Goal: Task Accomplishment & Management: Complete application form

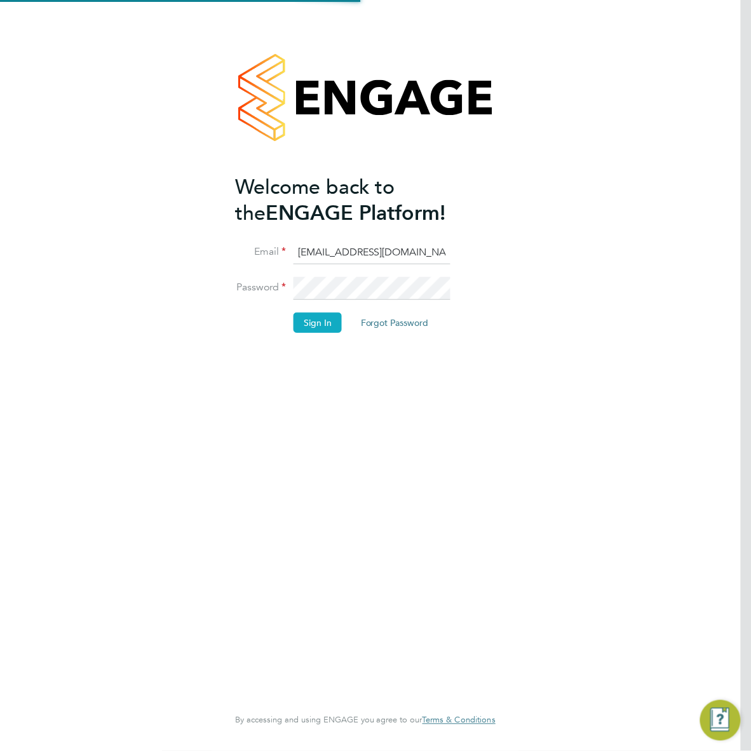
click at [302, 328] on button "Sign In" at bounding box center [318, 323] width 48 height 20
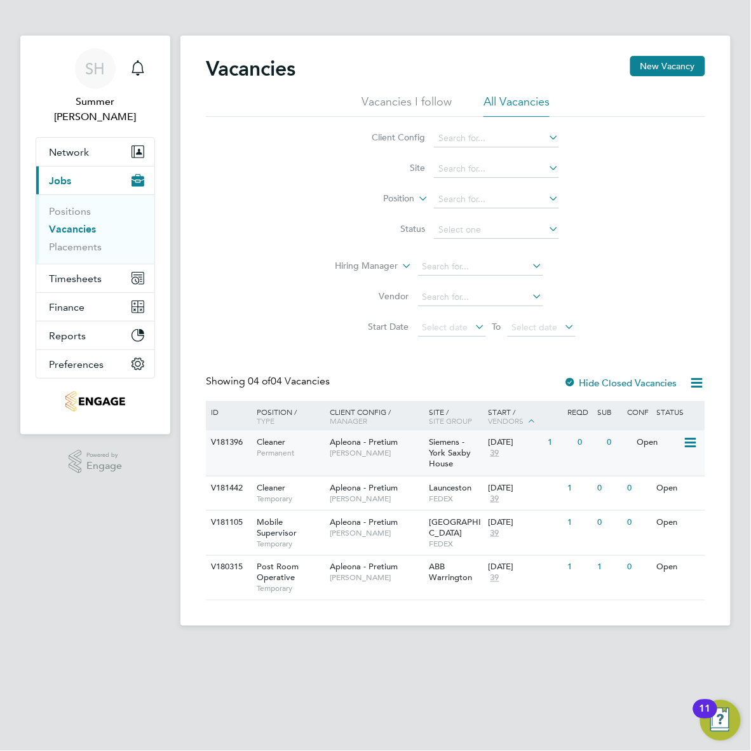
click at [426, 447] on div "Siemens - York Saxby House" at bounding box center [456, 453] width 60 height 45
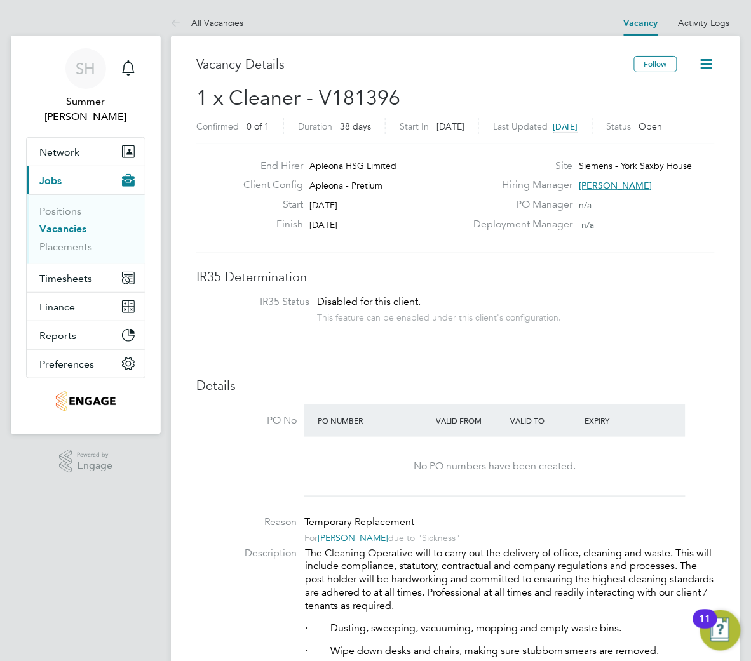
click at [55, 223] on link "Vacancies" at bounding box center [62, 229] width 47 height 12
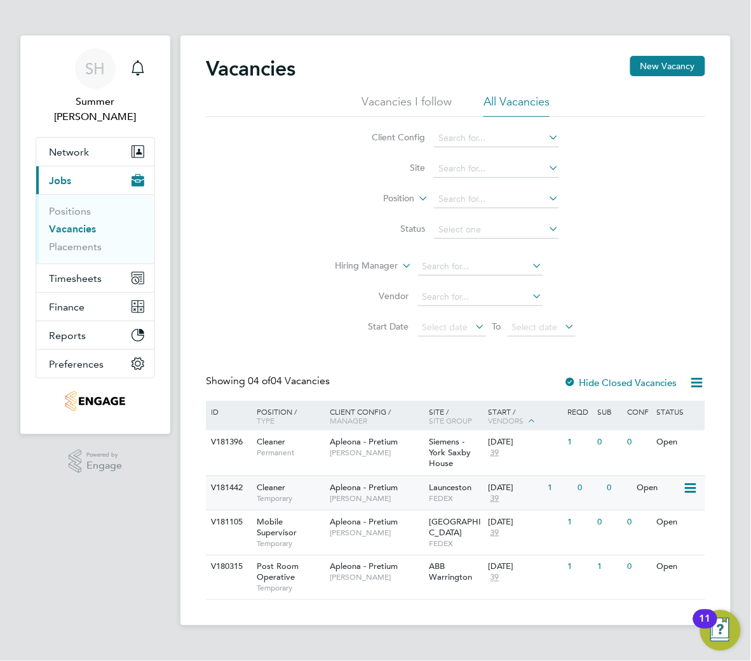
click at [443, 494] on span "FEDEX" at bounding box center [455, 499] width 53 height 10
click at [74, 194] on ul "Positions Vacancies Placements" at bounding box center [95, 228] width 118 height 69
click at [76, 205] on link "Positions" at bounding box center [70, 211] width 42 height 12
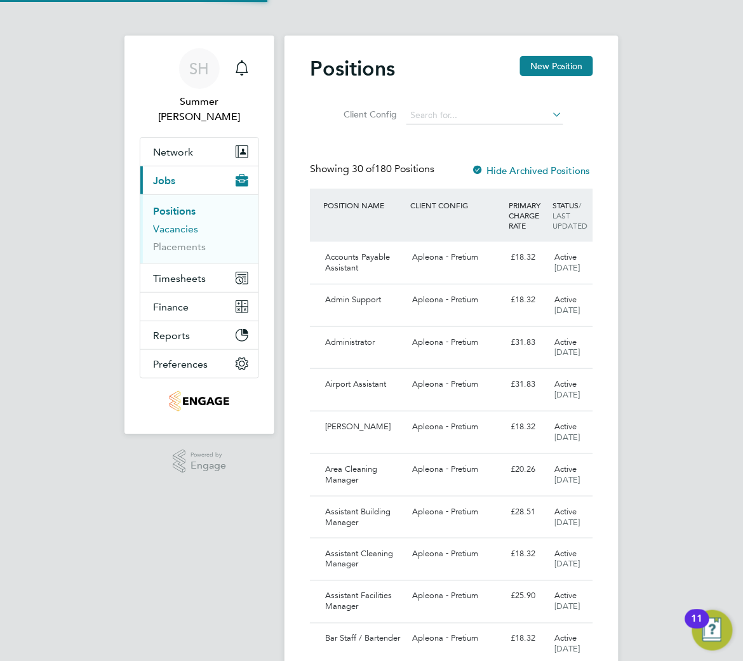
click at [168, 223] on link "Vacancies" at bounding box center [175, 229] width 45 height 12
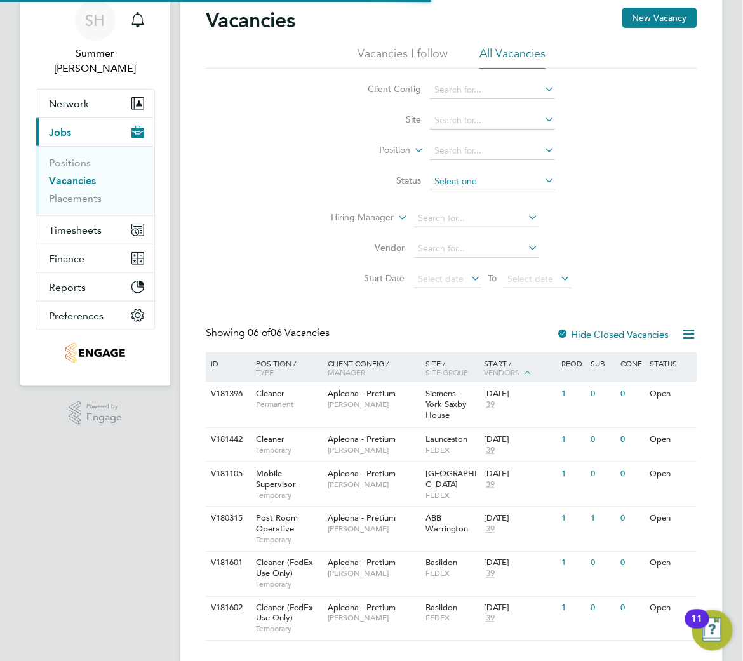
scroll to position [75, 0]
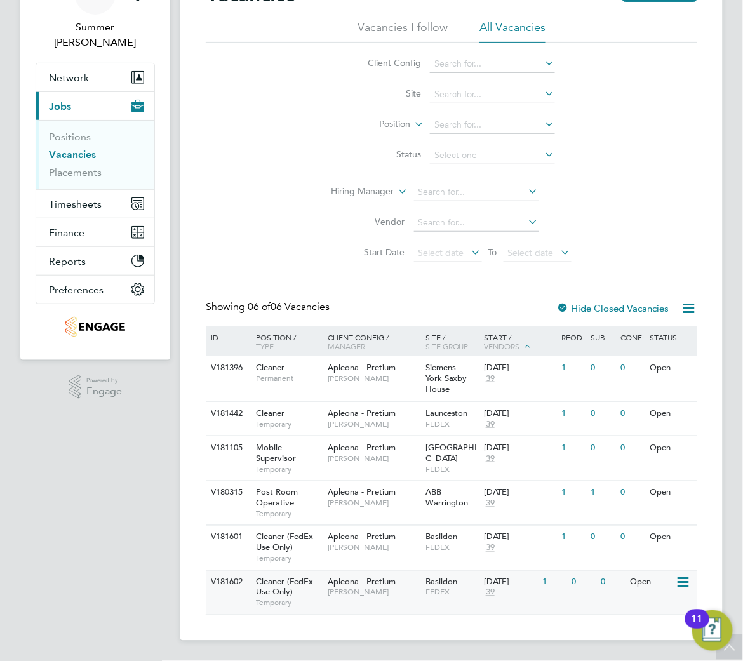
click at [440, 599] on div "Basildon FEDEX" at bounding box center [452, 587] width 58 height 33
click at [295, 518] on span "Temporary" at bounding box center [288, 515] width 65 height 10
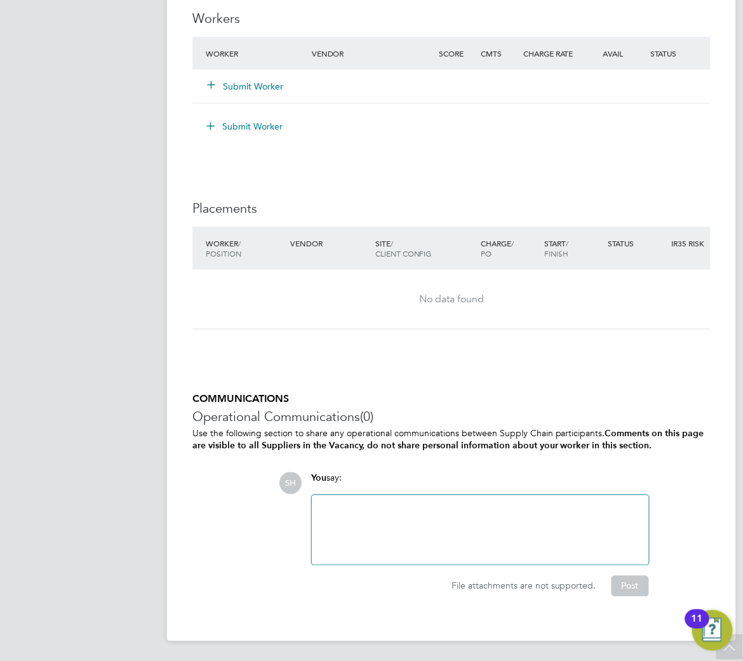
scroll to position [1281, 0]
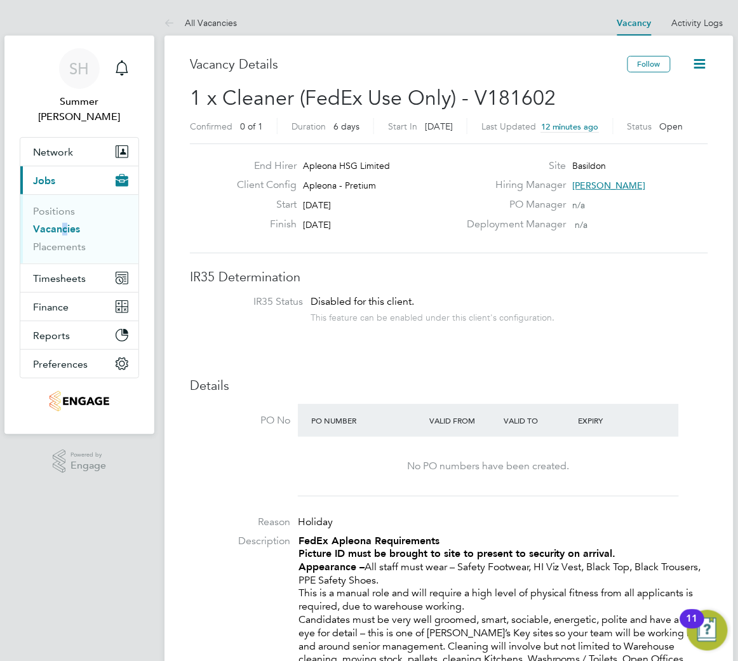
click at [58, 223] on li "Vacancies" at bounding box center [80, 232] width 95 height 18
click at [60, 223] on link "Vacancies" at bounding box center [56, 229] width 47 height 12
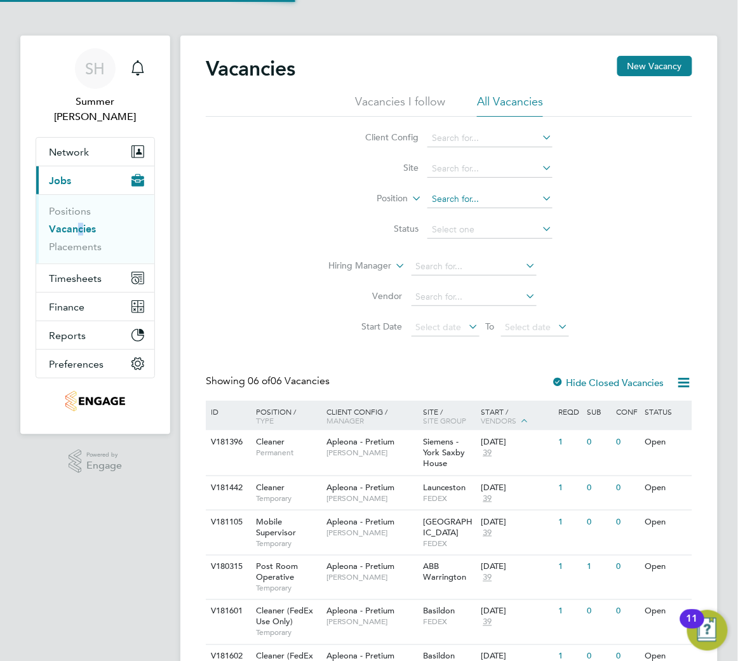
scroll to position [75, 0]
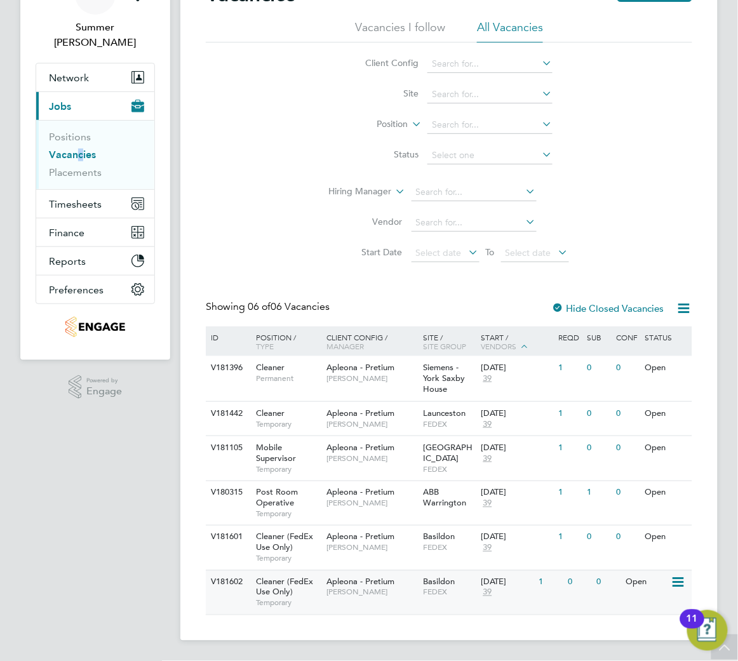
click at [433, 591] on span "FEDEX" at bounding box center [448, 593] width 51 height 10
click at [402, 544] on span "[PERSON_NAME]" at bounding box center [372, 548] width 90 height 10
click at [388, 592] on span "[PERSON_NAME]" at bounding box center [372, 593] width 90 height 10
click at [426, 499] on span "ABB Warrington" at bounding box center [444, 498] width 43 height 22
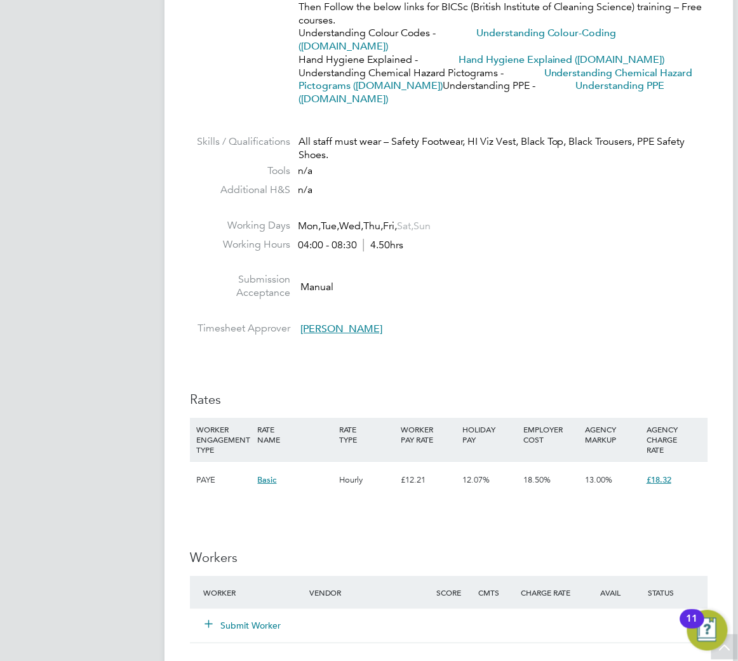
scroll to position [747, 0]
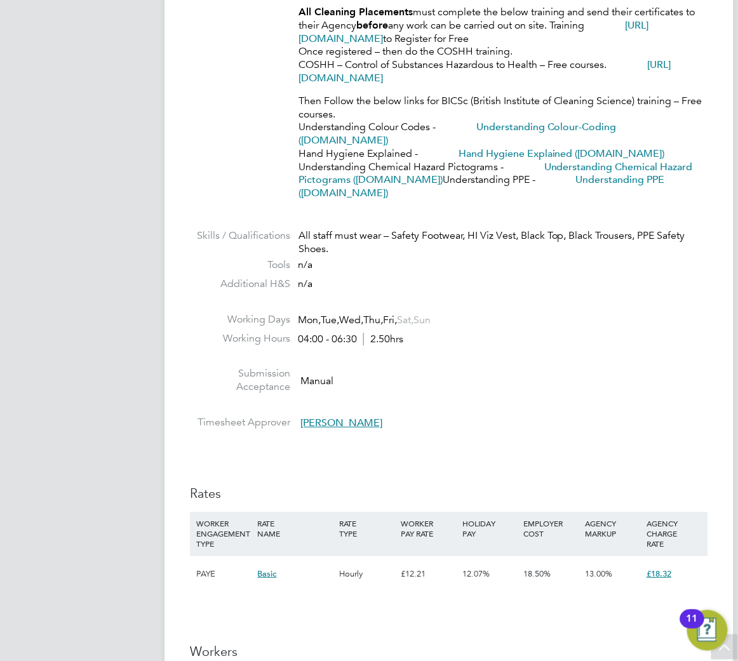
scroll to position [714, 0]
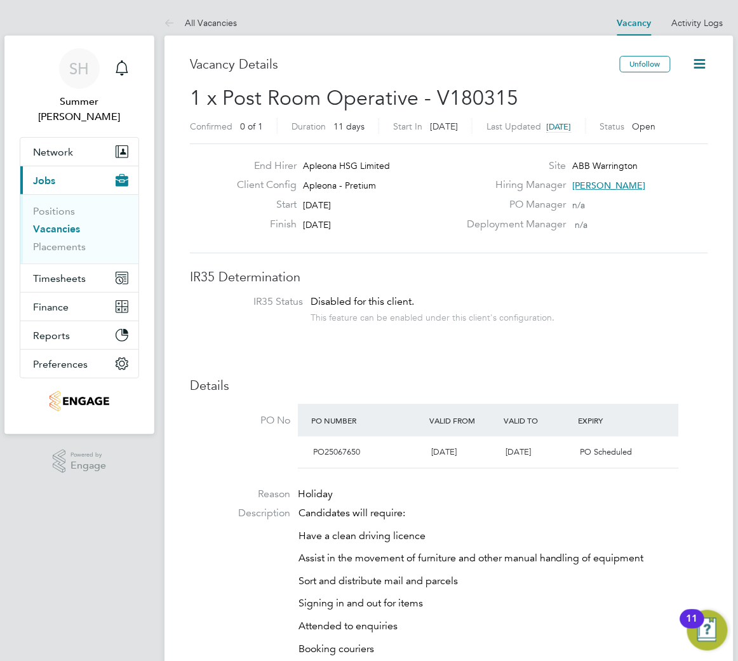
click at [614, 189] on span "Michael Haycock" at bounding box center [609, 185] width 73 height 11
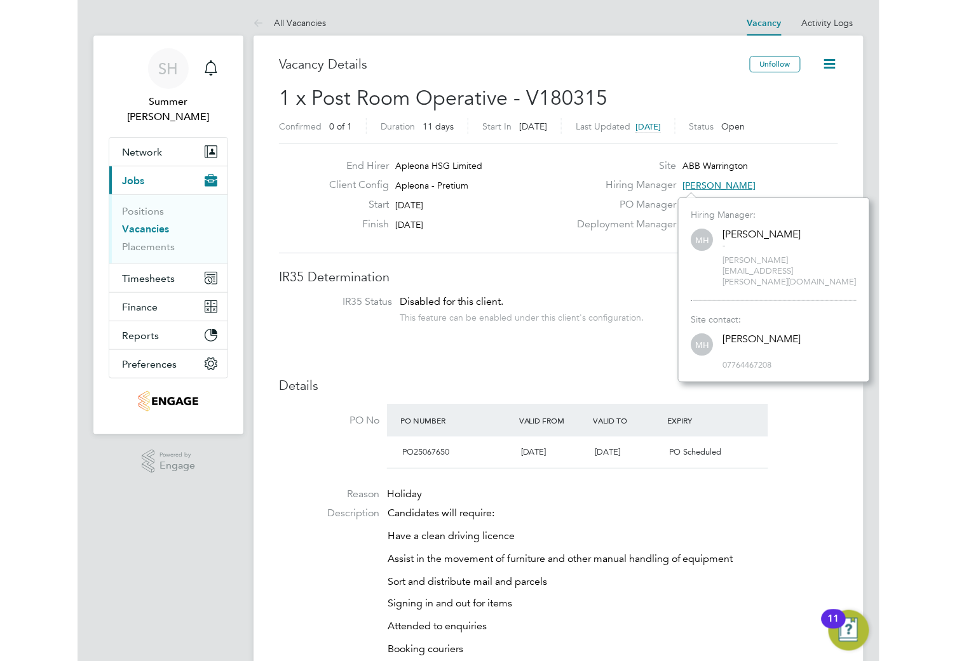
scroll to position [20, 252]
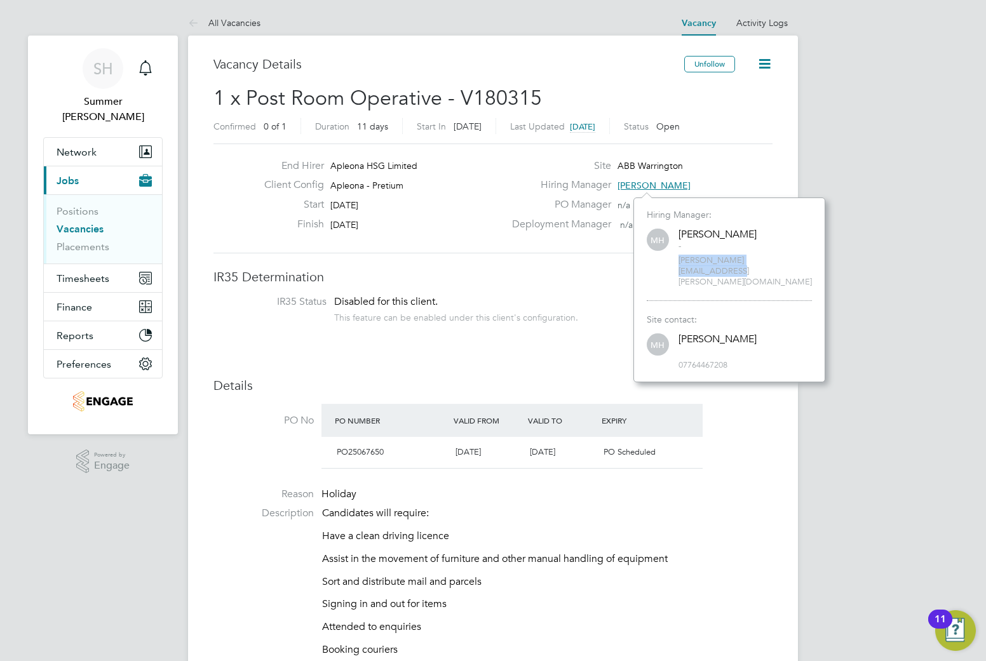
drag, startPoint x: 797, startPoint y: 262, endPoint x: 676, endPoint y: 267, distance: 120.8
click at [676, 267] on div "Hiring Manager: MH Michael Haycock - michael.haycock@apleona.com" at bounding box center [729, 255] width 165 height 92
copy span "michael.haycock@apleona.com"
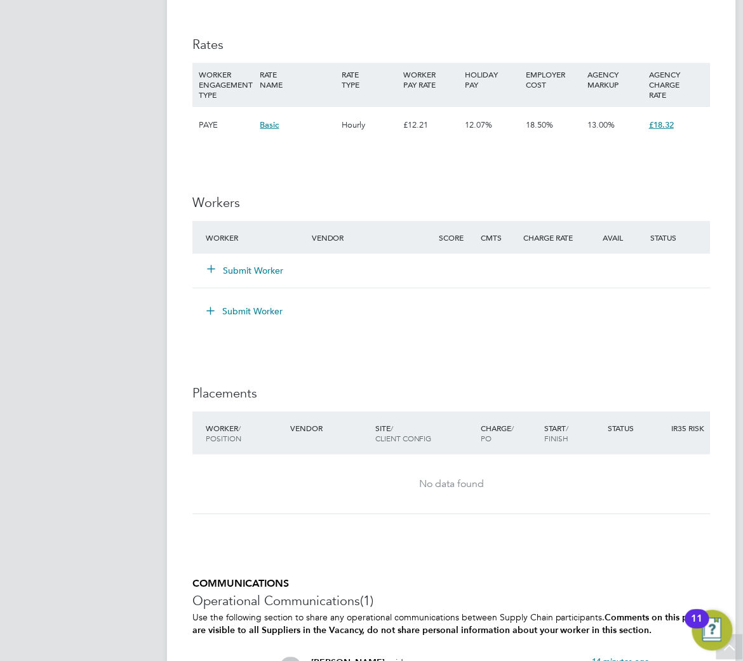
scroll to position [1369, 0]
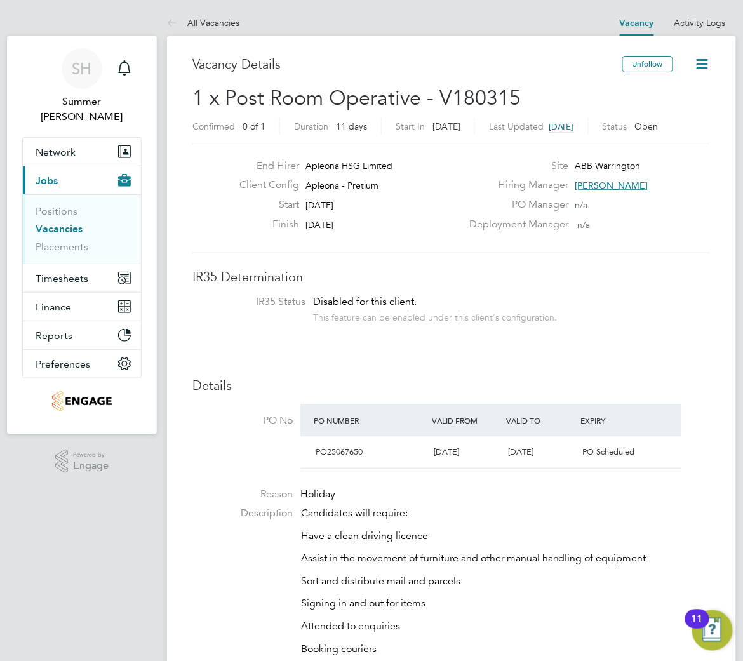
click at [64, 223] on link "Vacancies" at bounding box center [59, 229] width 47 height 12
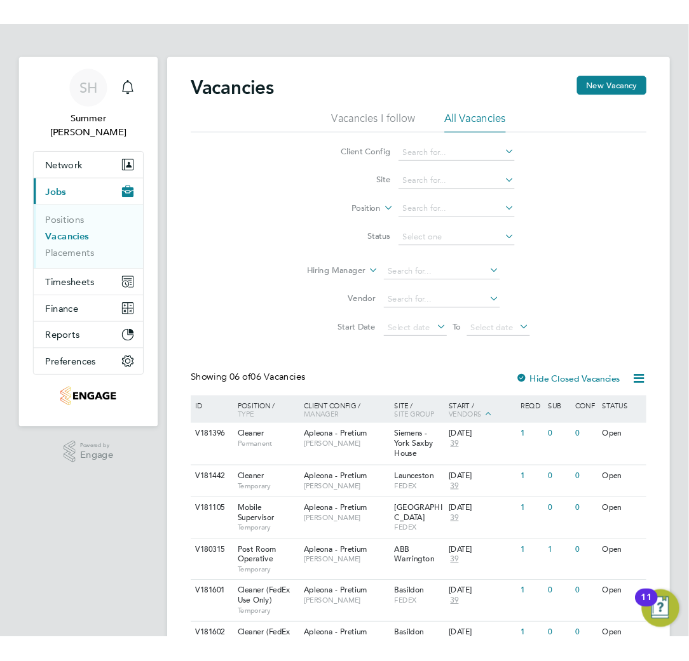
scroll to position [75, 0]
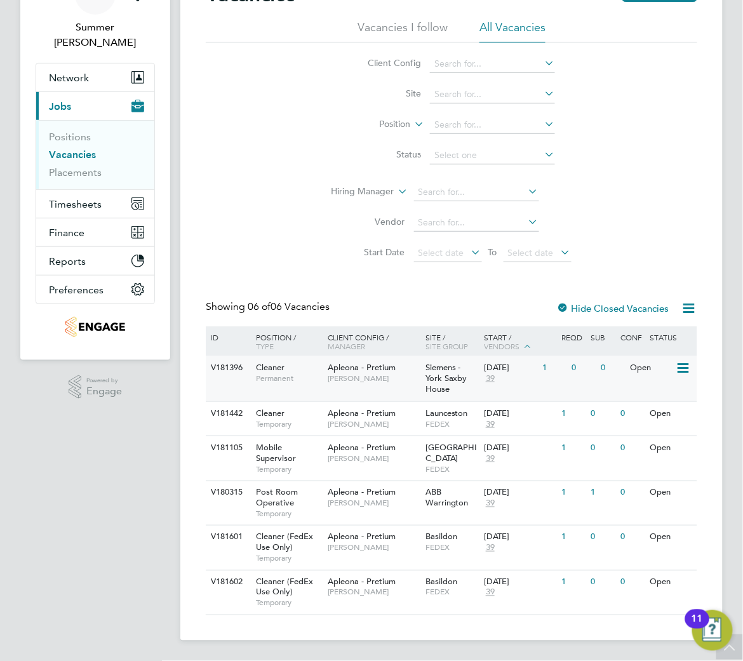
click at [441, 394] on div "Siemens - York Saxby House" at bounding box center [452, 378] width 58 height 45
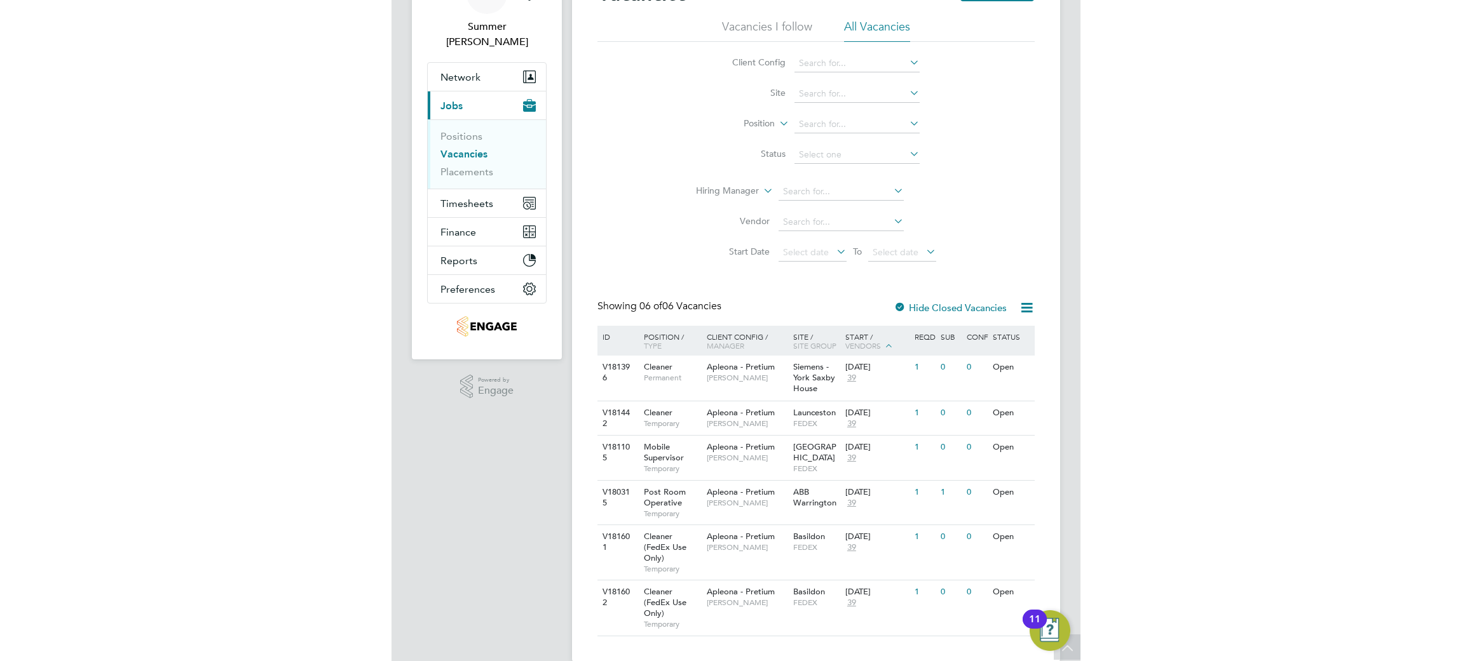
scroll to position [0, 0]
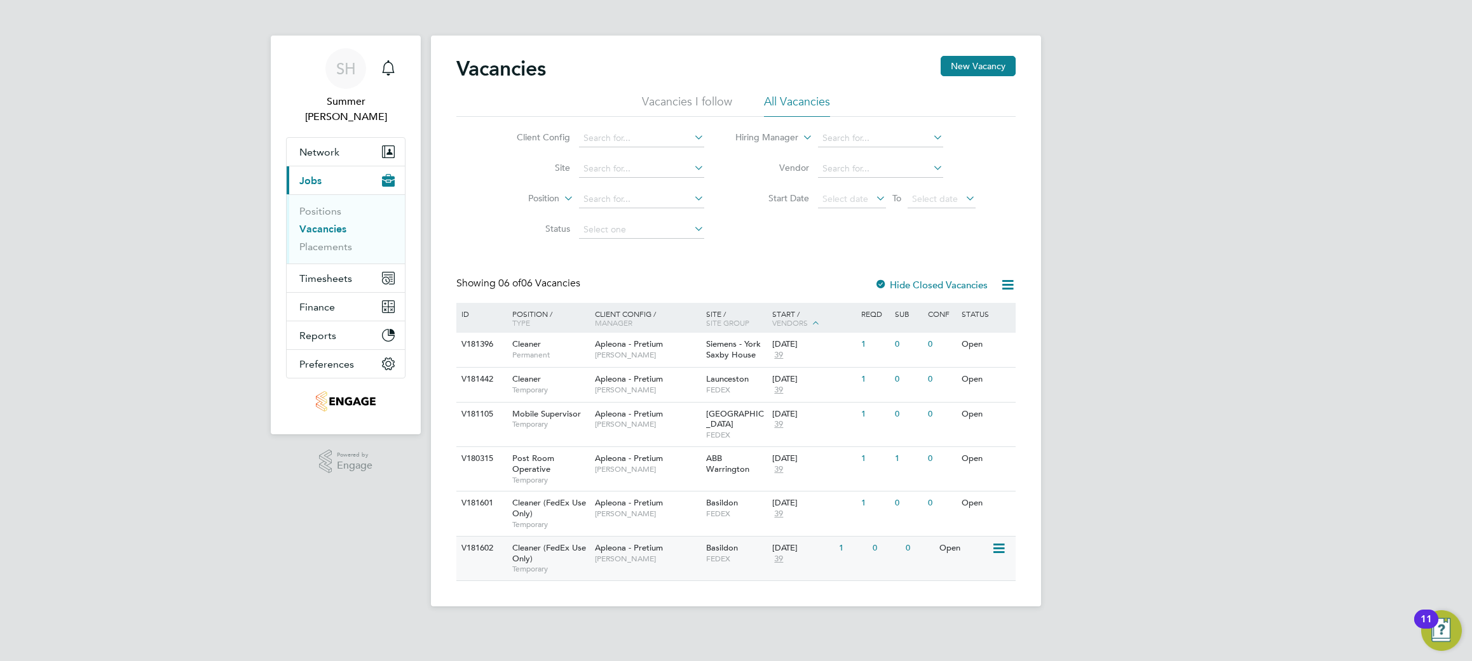
click at [682, 545] on div "Apleona - Pretium Tracy Sellick" at bounding box center [647, 553] width 111 height 33
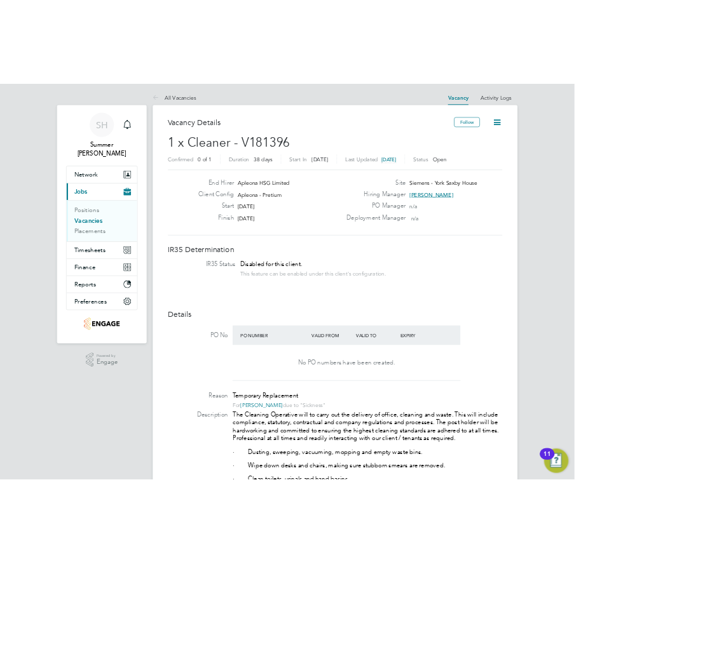
scroll to position [38, 89]
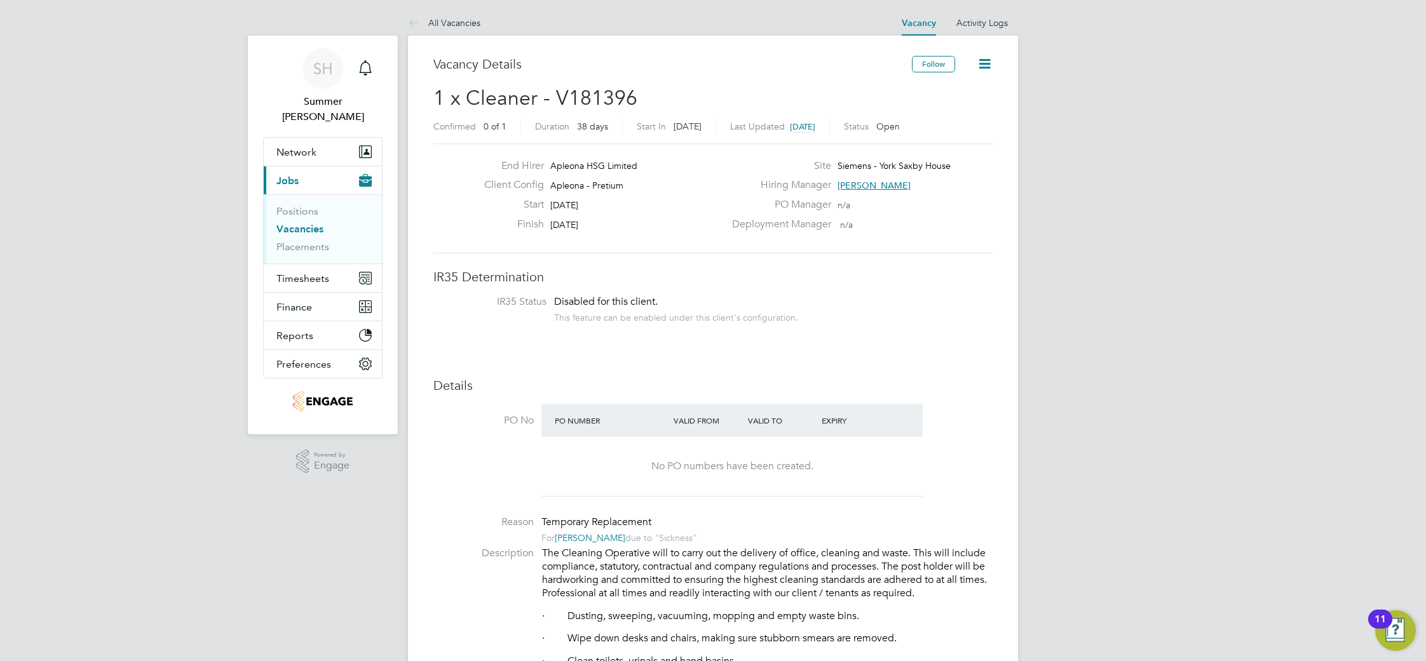
click at [308, 223] on link "Vacancies" at bounding box center [299, 229] width 47 height 12
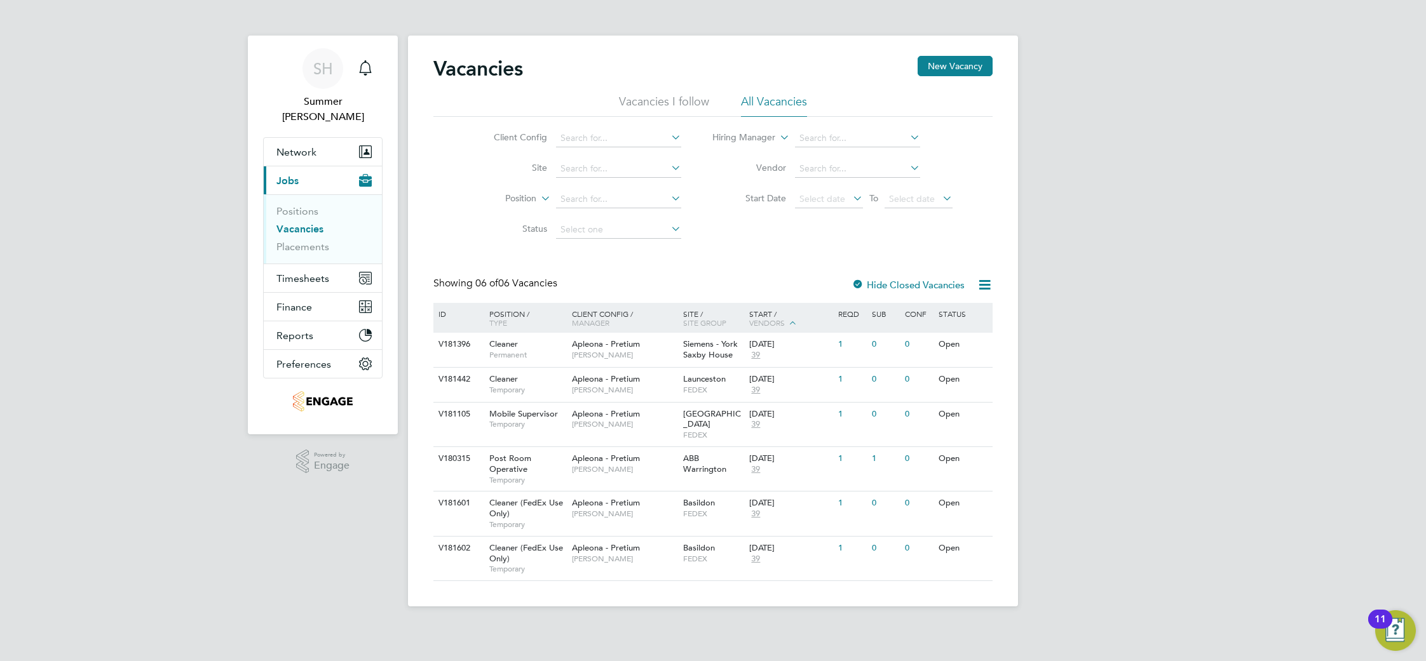
click at [743, 275] on div "Vacancies New Vacancy Vacancies I follow All Vacancies Client Config Site Posit…" at bounding box center [712, 318] width 559 height 525
click at [743, 283] on icon at bounding box center [985, 285] width 16 height 16
click at [743, 313] on li "Download Vacancies Report" at bounding box center [925, 315] width 129 height 18
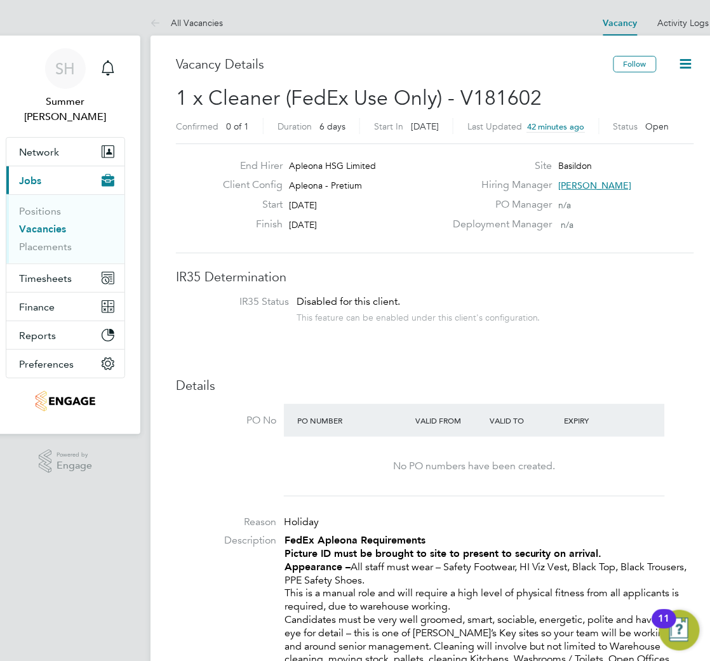
scroll to position [38, 83]
click at [69, 223] on li "Vacancies" at bounding box center [66, 232] width 95 height 18
click at [57, 223] on link "Vacancies" at bounding box center [42, 229] width 47 height 12
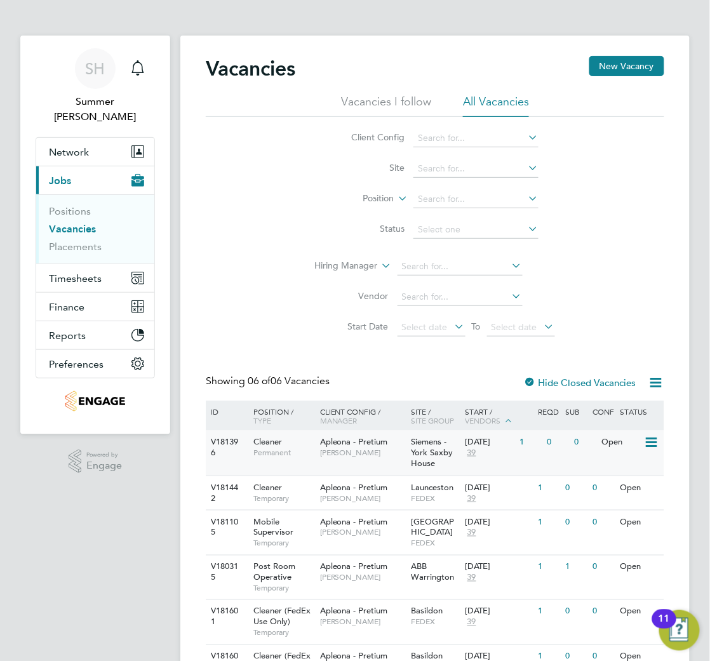
click at [382, 456] on span "[PERSON_NAME]" at bounding box center [362, 453] width 85 height 10
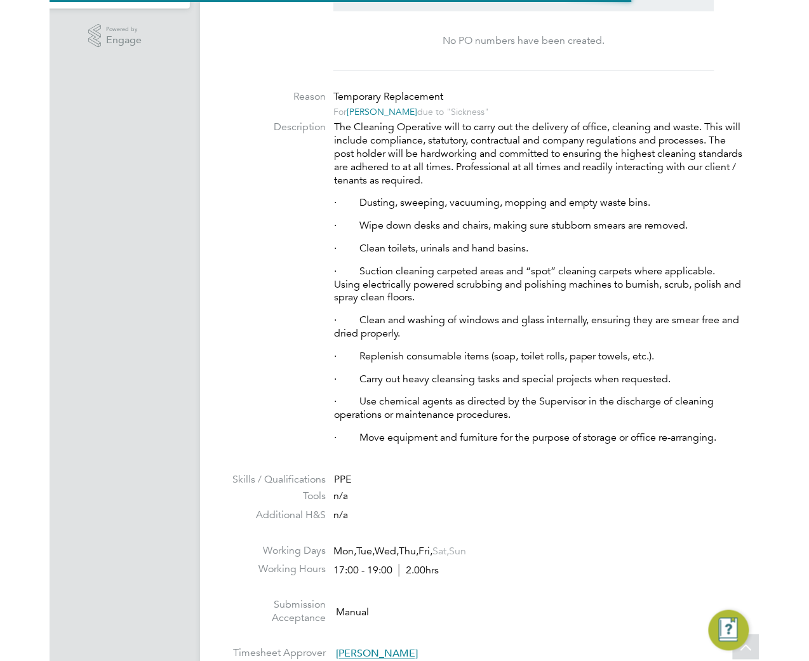
scroll to position [461, 0]
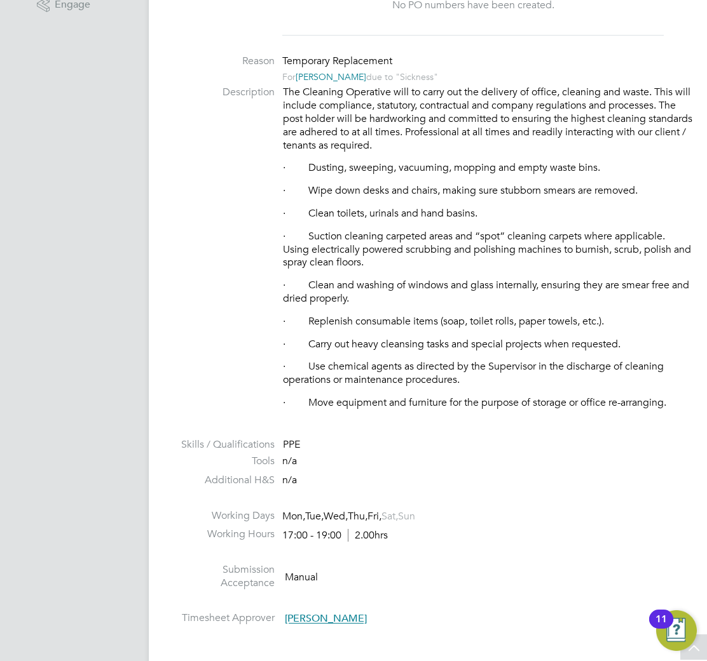
click at [707, 19] on html "SH Summer [PERSON_NAME] Notifications Applications: Network Team Members Busine…" at bounding box center [353, 546] width 707 height 2015
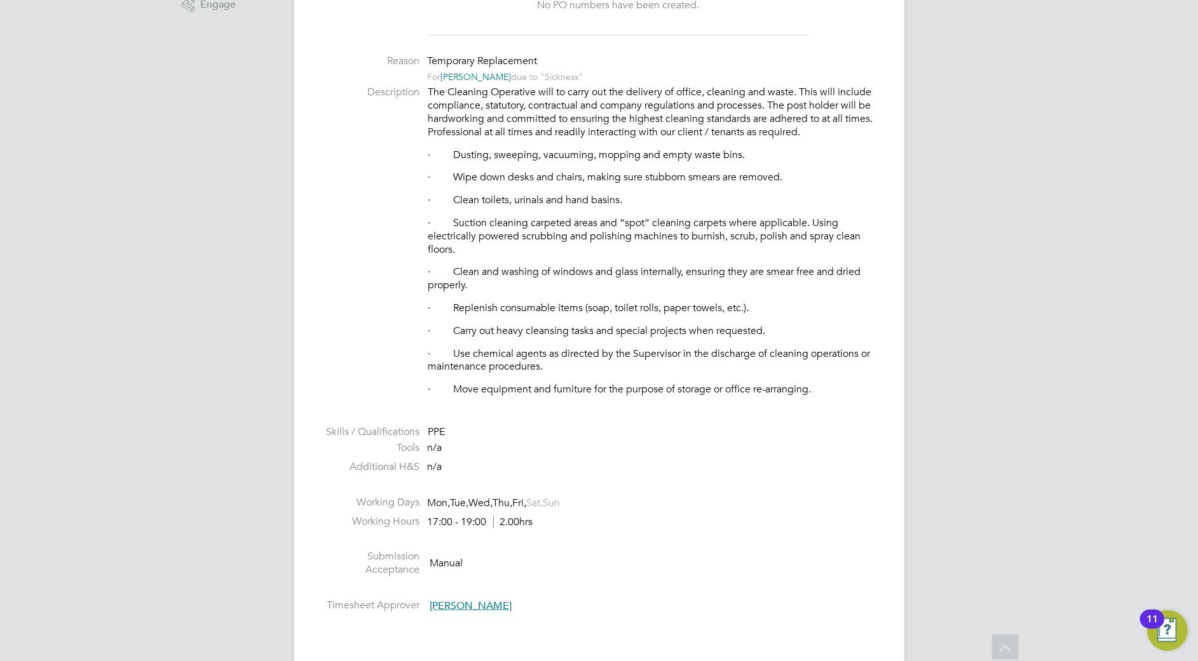
scroll to position [0, 0]
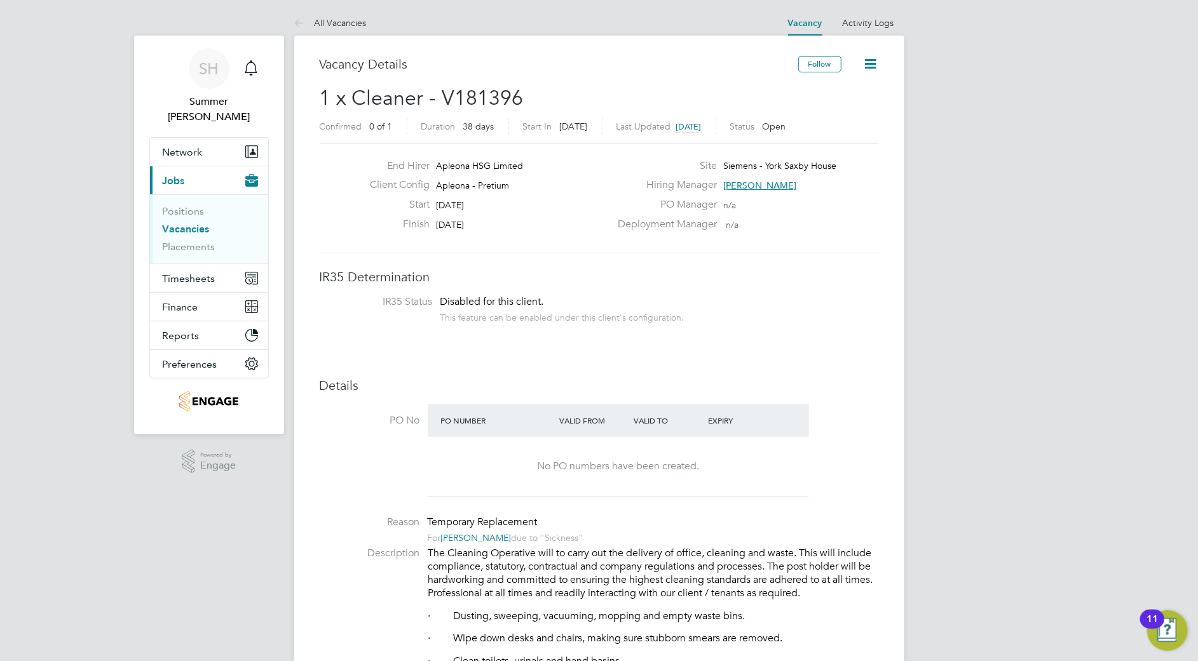
click at [193, 223] on link "Vacancies" at bounding box center [186, 229] width 47 height 12
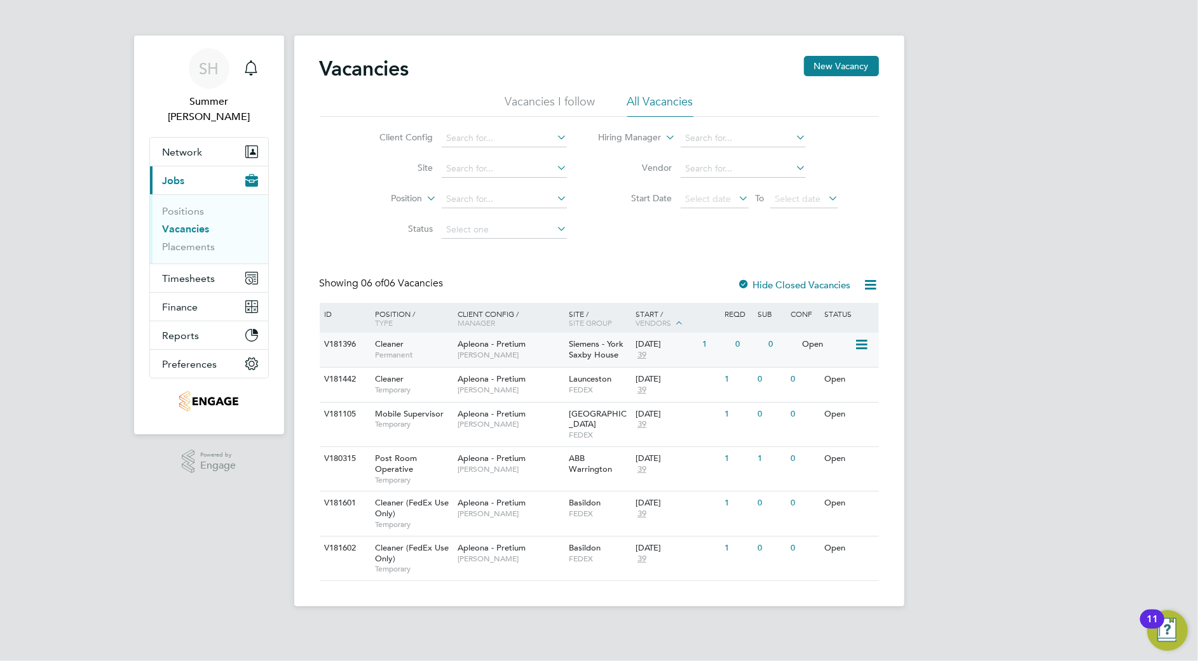
click at [517, 338] on div "Apleona - Pretium [PERSON_NAME]" at bounding box center [509, 349] width 111 height 33
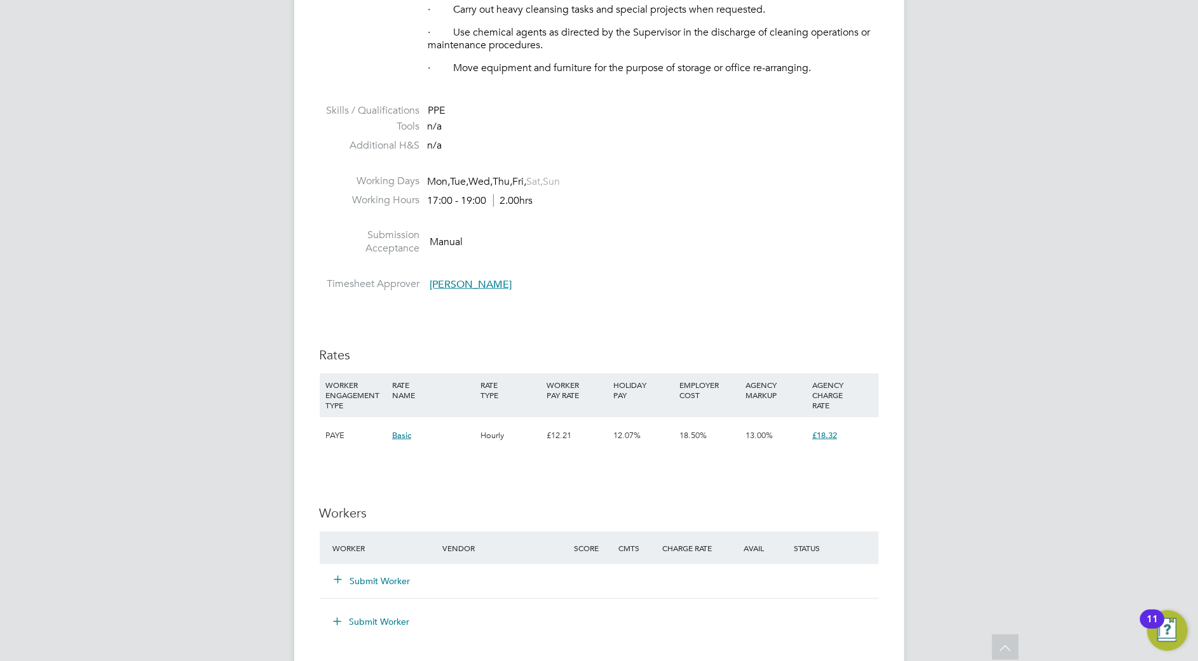
scroll to position [1017, 0]
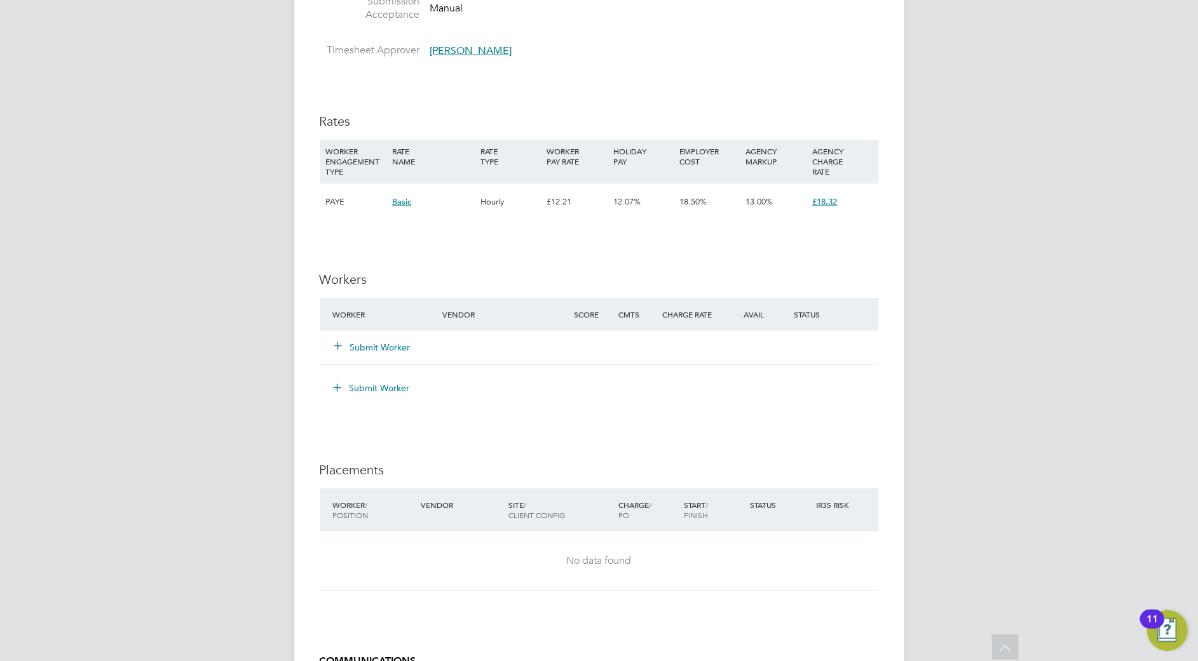
click at [402, 348] on button "Submit Worker" at bounding box center [373, 347] width 76 height 13
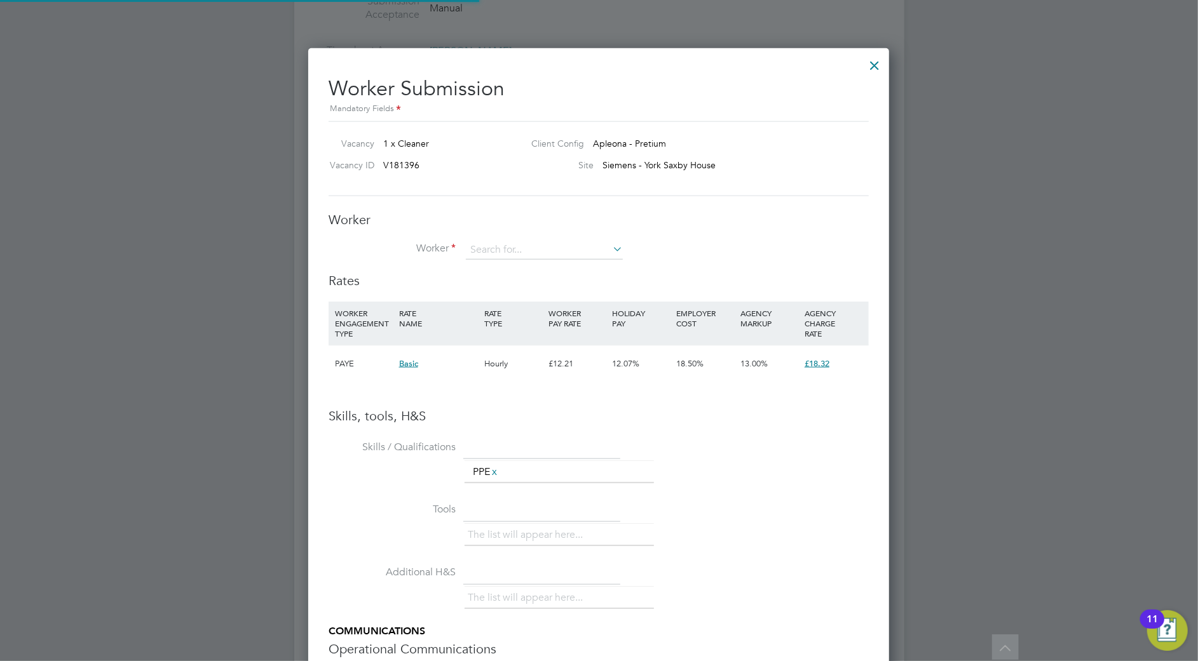
scroll to position [804, 582]
click at [502, 257] on input at bounding box center [544, 250] width 157 height 19
click at [478, 443] on li "+ Add new" at bounding box center [587, 440] width 245 height 17
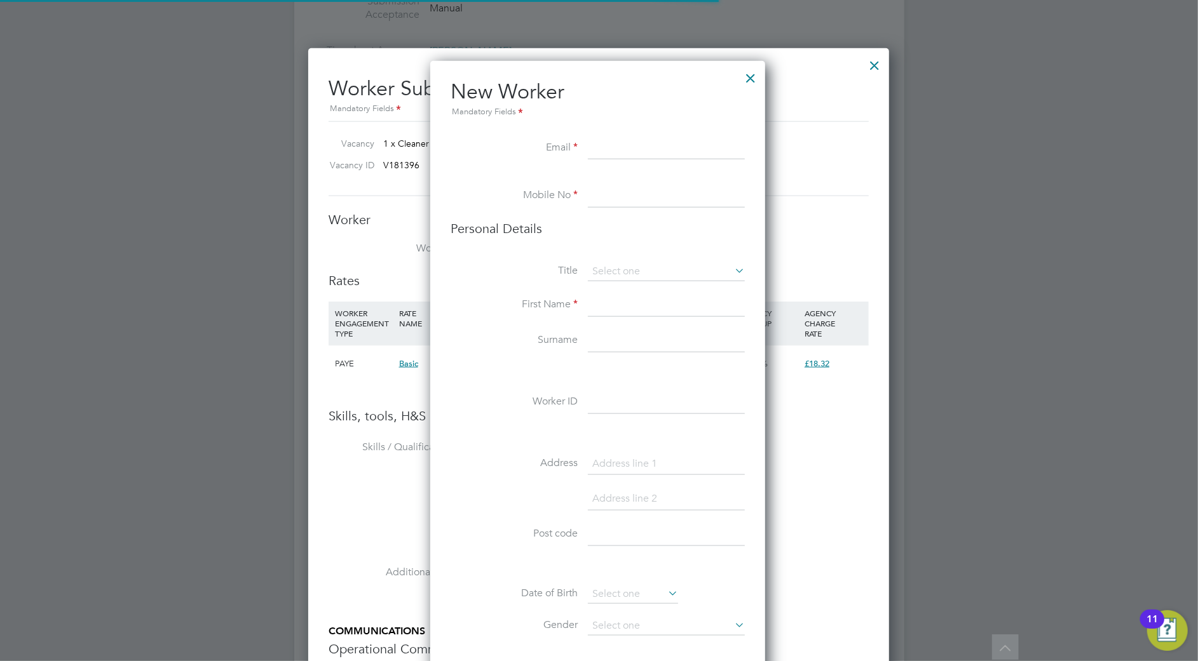
scroll to position [1076, 338]
click at [506, 248] on li "Personal Details" at bounding box center [597, 241] width 294 height 42
click at [667, 151] on input at bounding box center [666, 148] width 157 height 23
paste input "[EMAIL_ADDRESS][DOMAIN_NAME]"
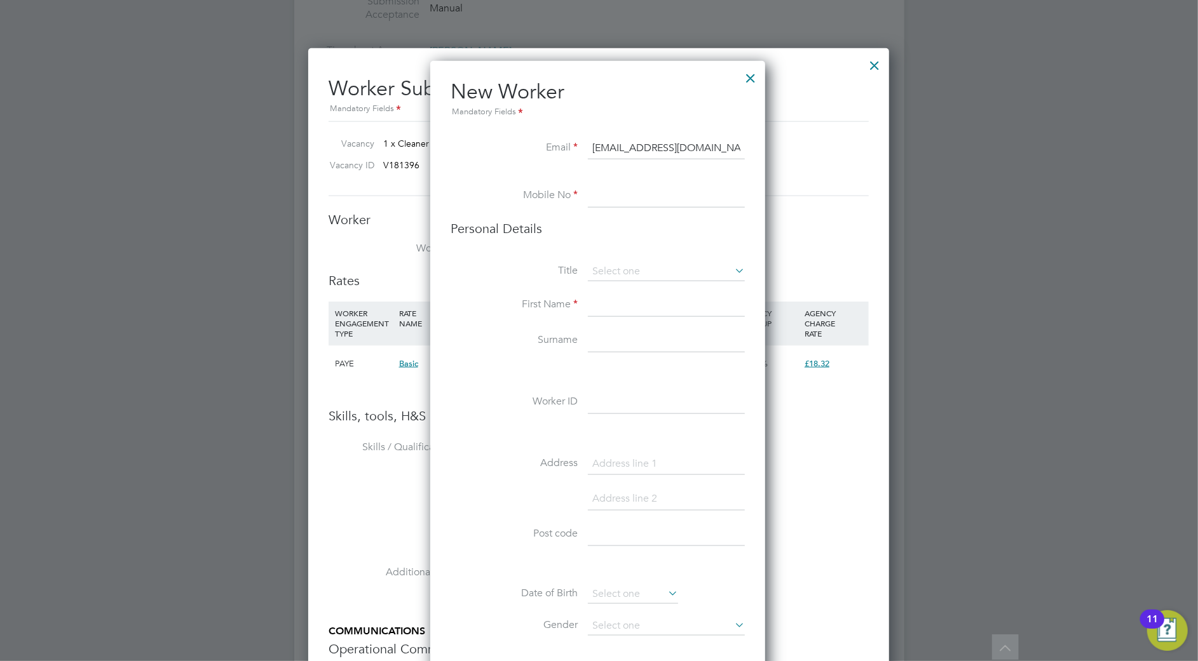
type input "[EMAIL_ADDRESS][DOMAIN_NAME]"
click at [481, 168] on li "Email [EMAIL_ADDRESS][DOMAIN_NAME]" at bounding box center [597, 155] width 294 height 36
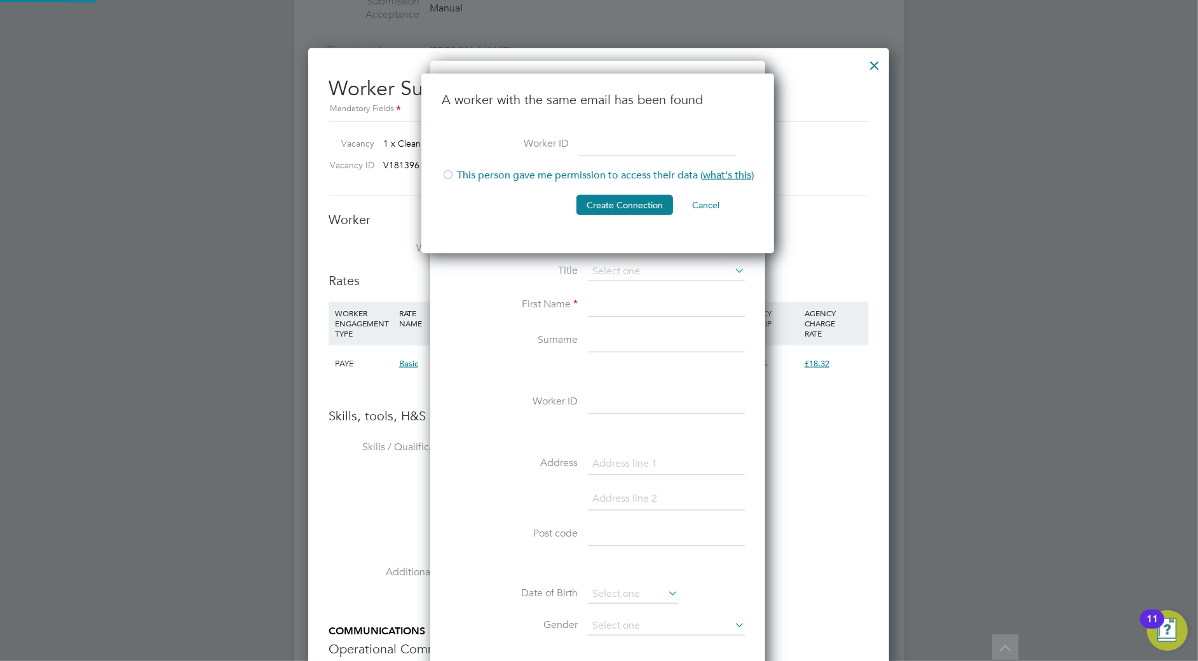
scroll to position [180, 354]
type input "[PERSON_NAME]"
click at [572, 178] on li "This person gave me permission to access their data ( what's this )" at bounding box center [598, 182] width 312 height 26
click at [630, 210] on button "Create Connection" at bounding box center [624, 205] width 97 height 20
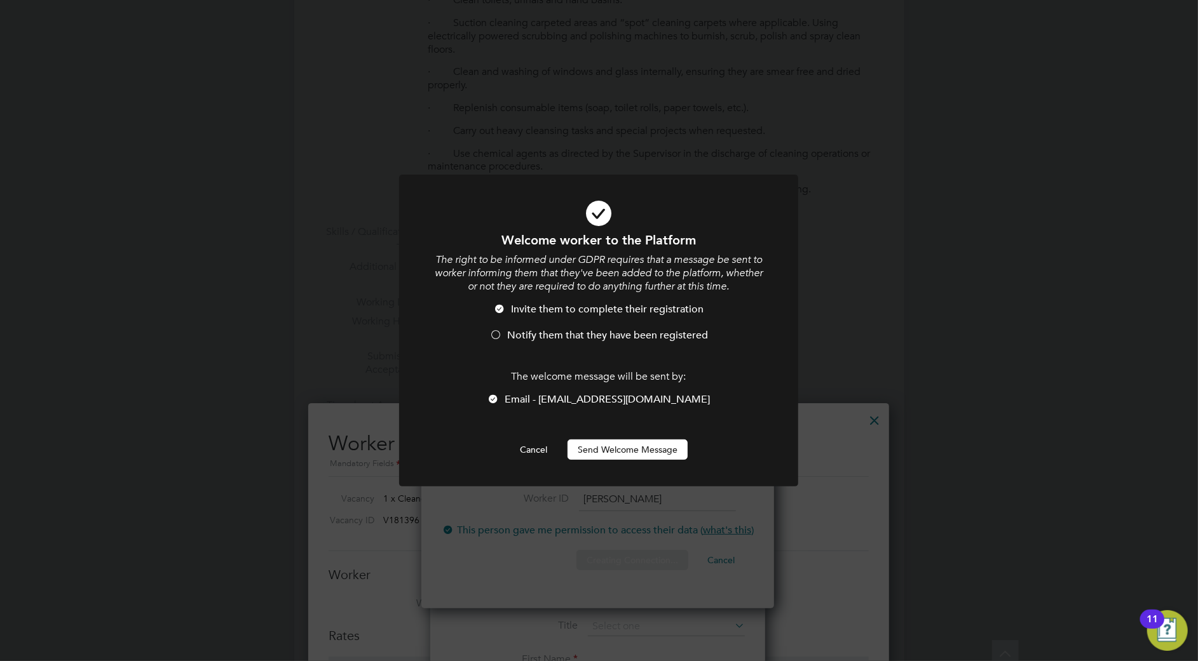
scroll to position [0, 0]
click at [630, 338] on span "Notify them that they have been registered" at bounding box center [607, 335] width 201 height 13
click at [639, 452] on button "Send Welcome Message" at bounding box center [627, 450] width 120 height 20
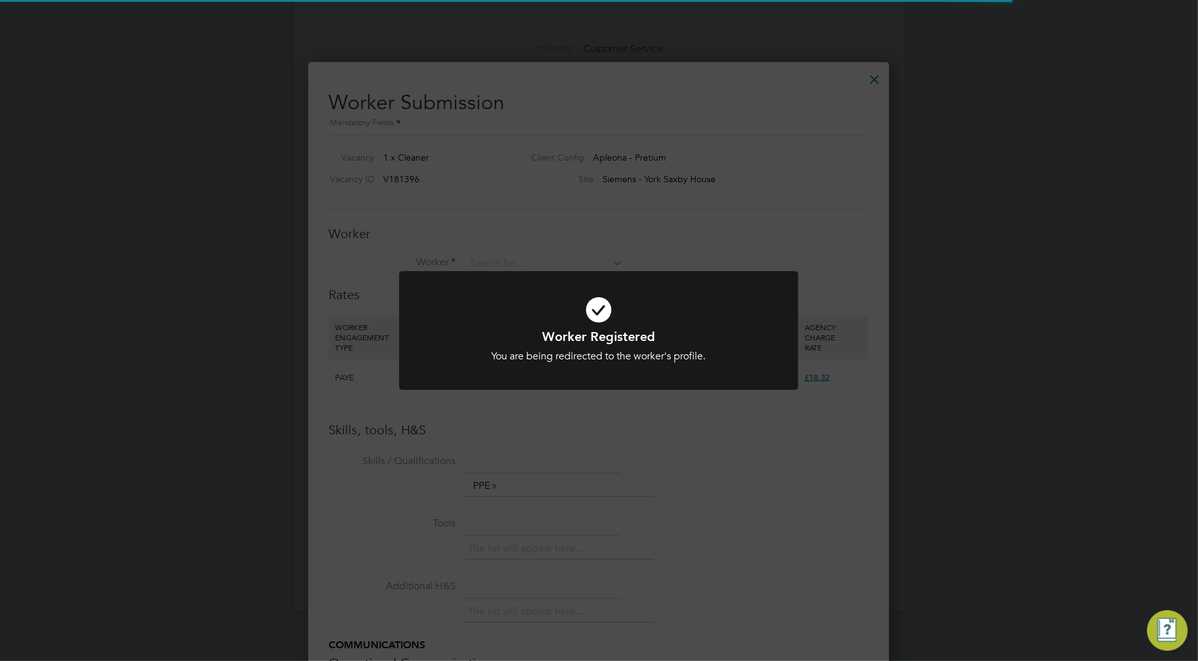
scroll to position [1017, 0]
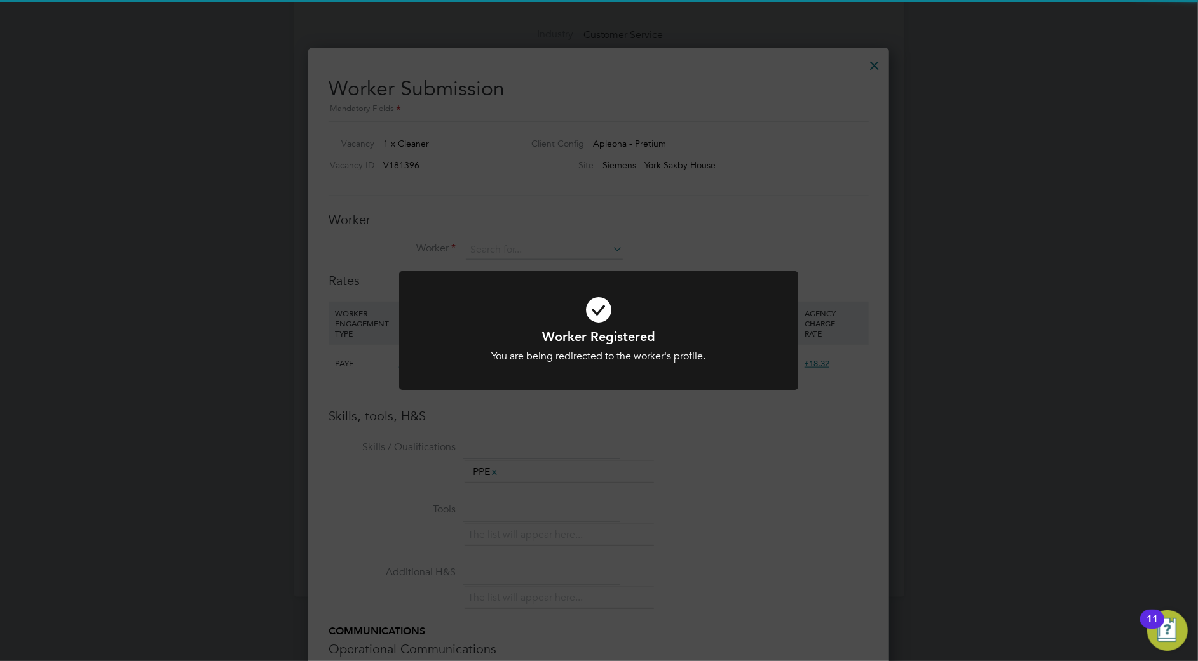
click at [583, 343] on h1 "Worker Registered" at bounding box center [598, 336] width 330 height 17
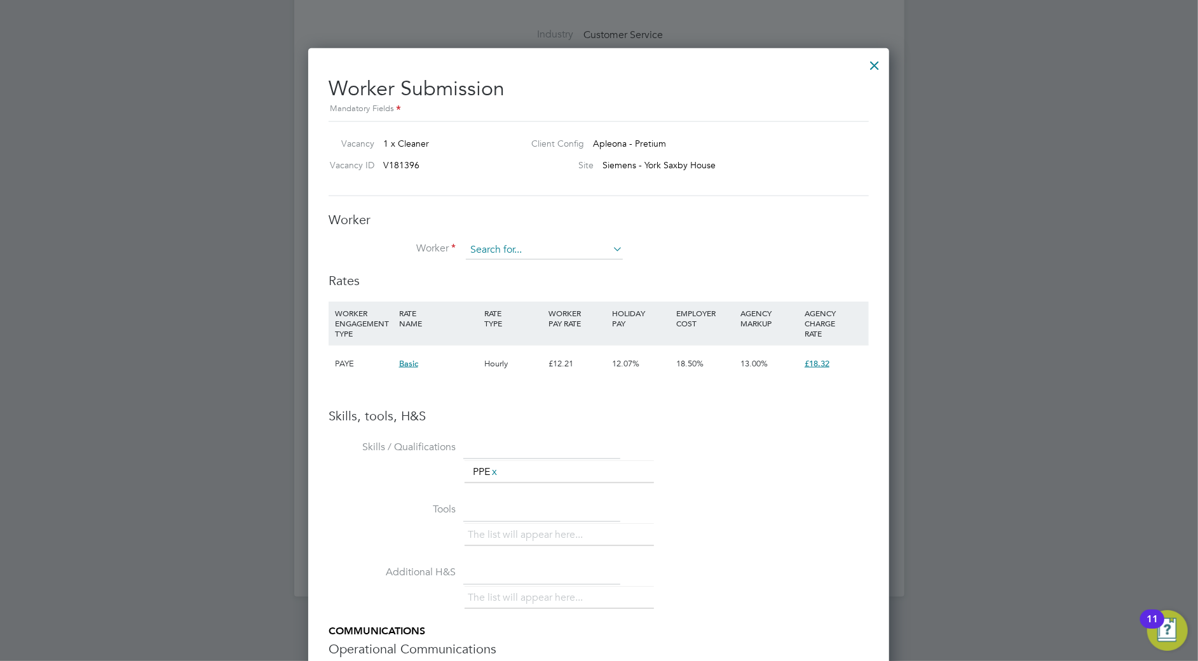
drag, startPoint x: 583, startPoint y: 343, endPoint x: 537, endPoint y: 257, distance: 97.2
click at [536, 265] on li "Worker" at bounding box center [598, 257] width 540 height 32
click at [538, 247] on input at bounding box center [544, 250] width 157 height 19
click at [479, 259] on li "[PERSON_NAME] rd ([PERSON_NAME])" at bounding box center [558, 267] width 187 height 17
type input "[PERSON_NAME] ([PERSON_NAME])"
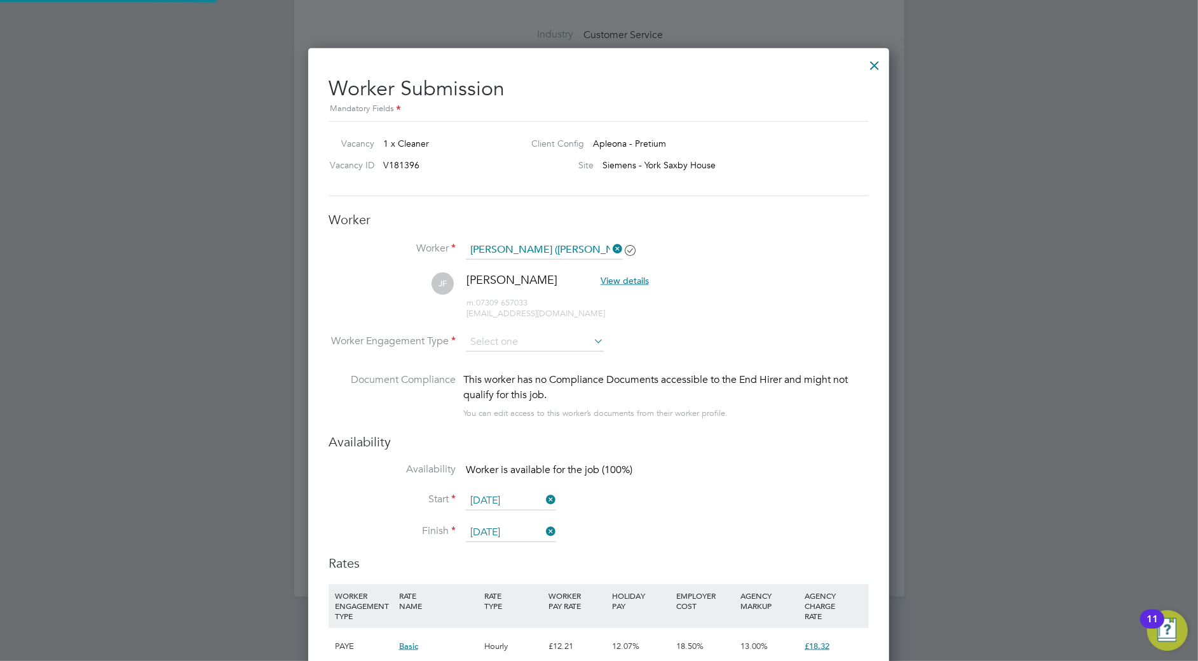
scroll to position [1085, 582]
drag, startPoint x: 509, startPoint y: 342, endPoint x: 511, endPoint y: 349, distance: 7.2
click at [511, 347] on input at bounding box center [535, 342] width 138 height 19
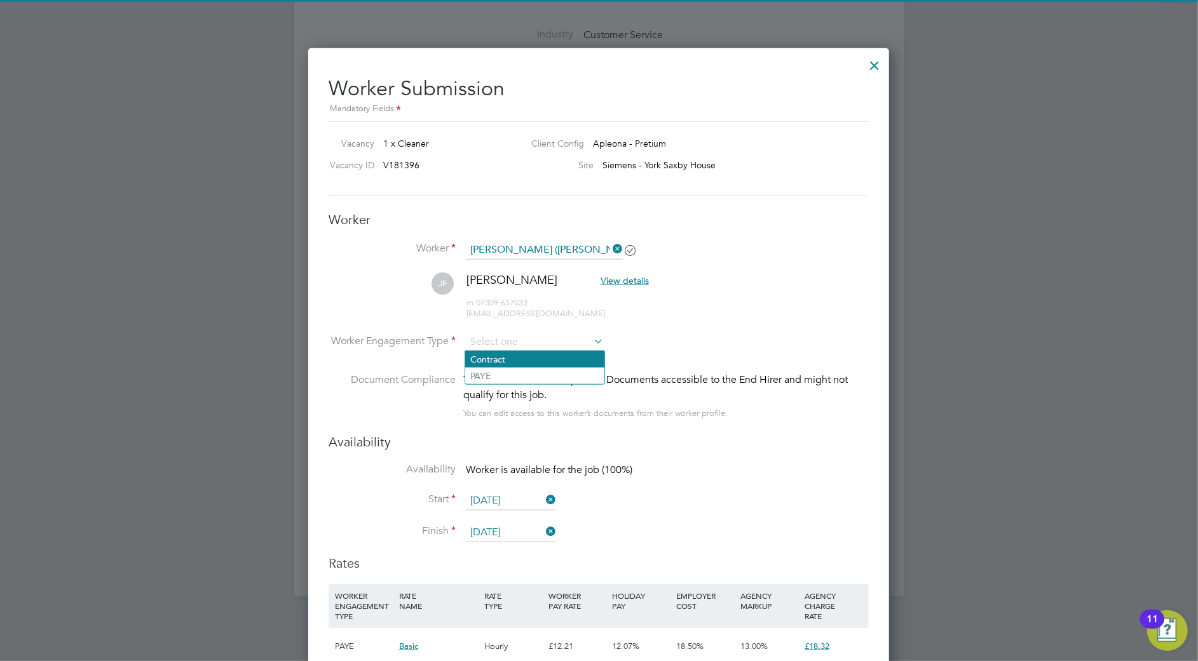
click at [517, 364] on li "Contract" at bounding box center [534, 359] width 139 height 17
type input "Contract"
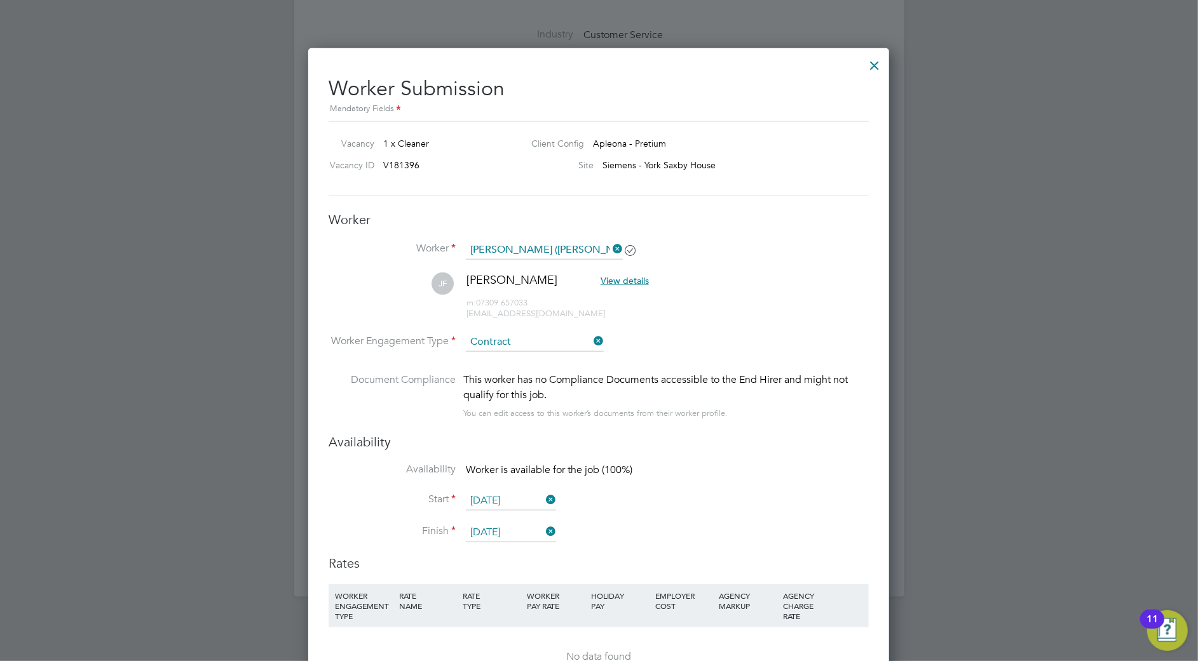
scroll to position [0, 0]
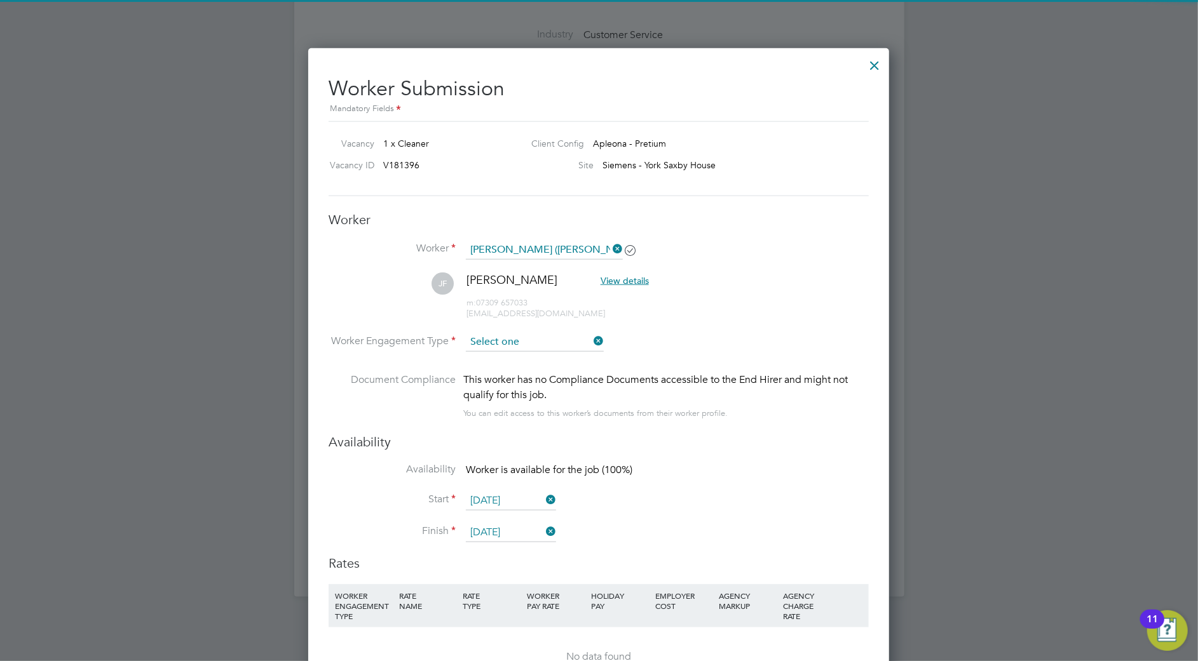
click at [522, 341] on input at bounding box center [535, 342] width 138 height 19
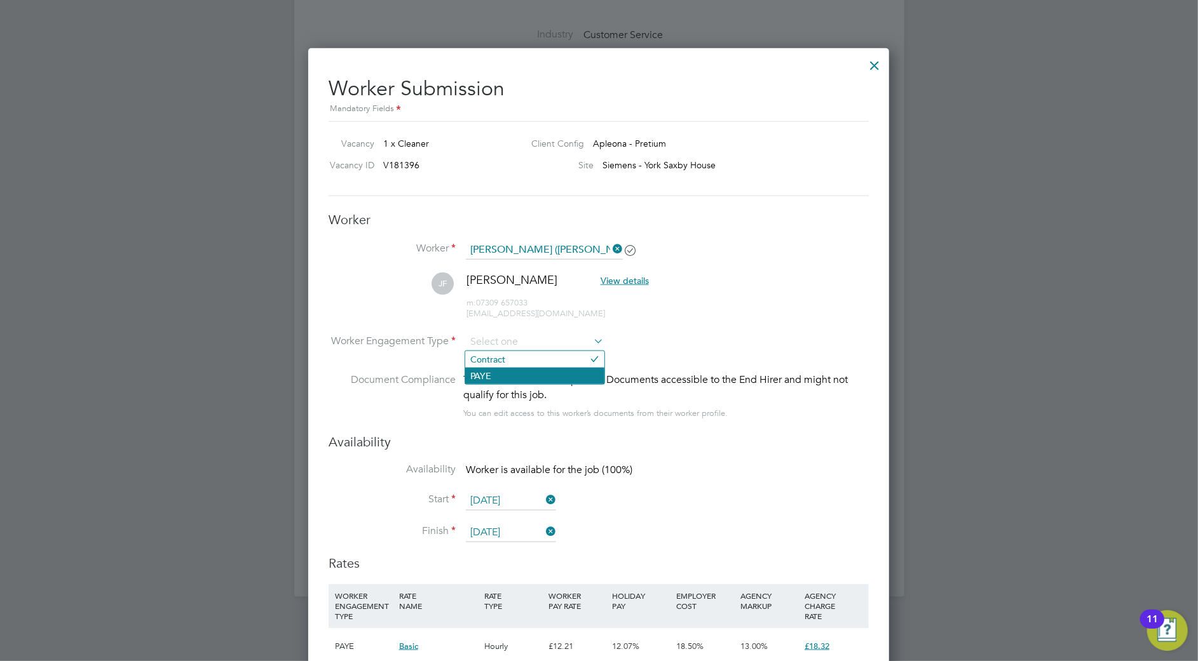
click at [525, 379] on li "PAYE" at bounding box center [534, 376] width 139 height 17
type input "PAYE"
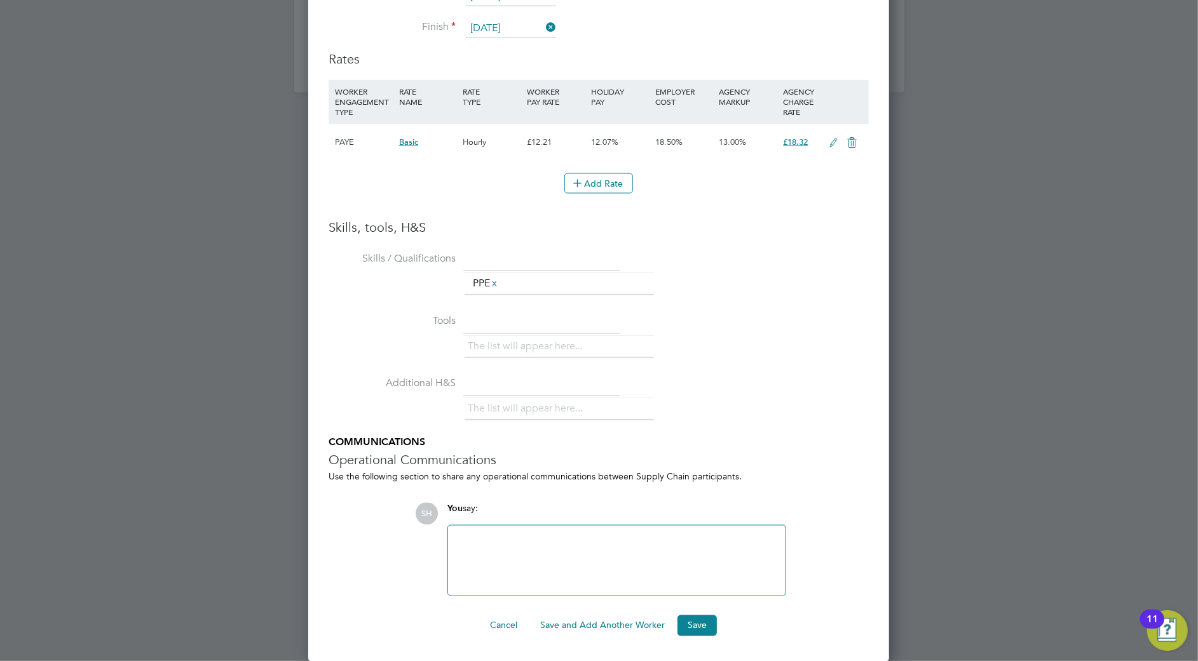
drag, startPoint x: 695, startPoint y: 625, endPoint x: 713, endPoint y: 613, distance: 21.9
click at [695, 624] on button "Save" at bounding box center [696, 626] width 39 height 20
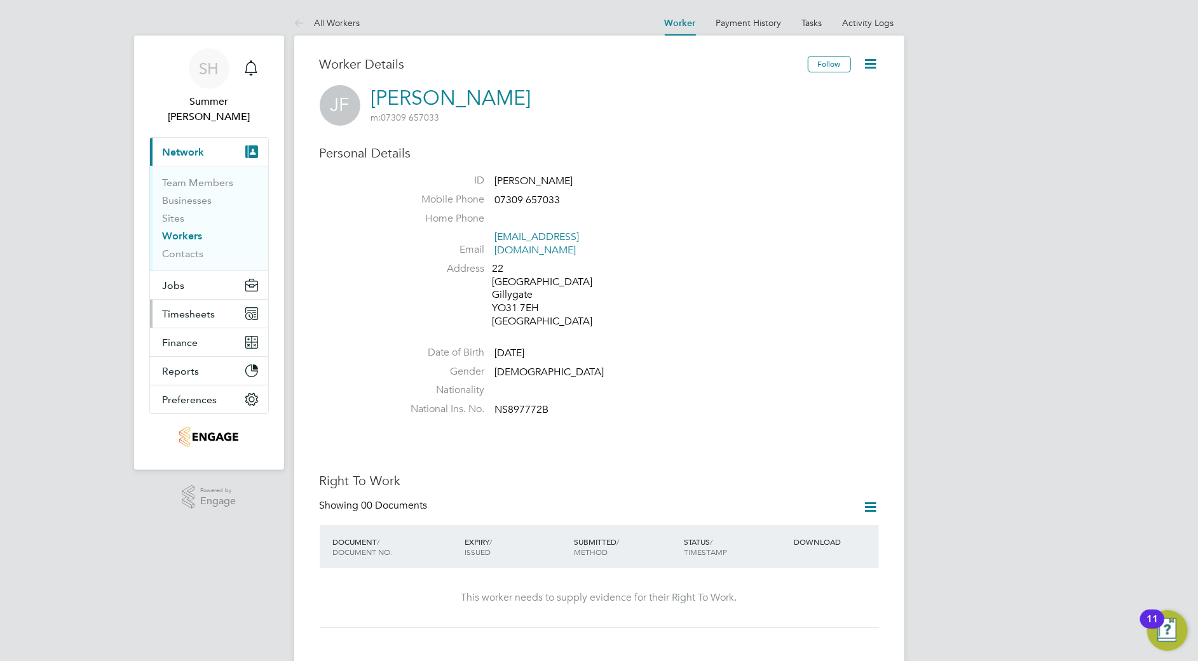
click at [199, 300] on button "Timesheets" at bounding box center [209, 314] width 118 height 28
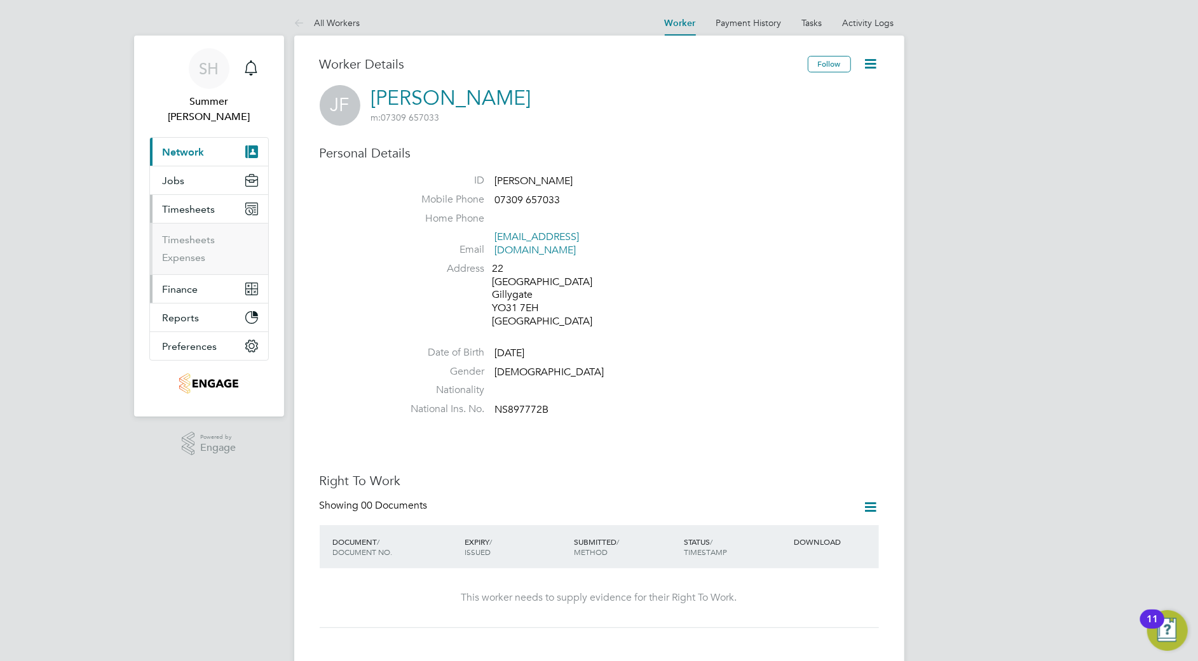
click at [197, 275] on button "Finance" at bounding box center [209, 289] width 118 height 28
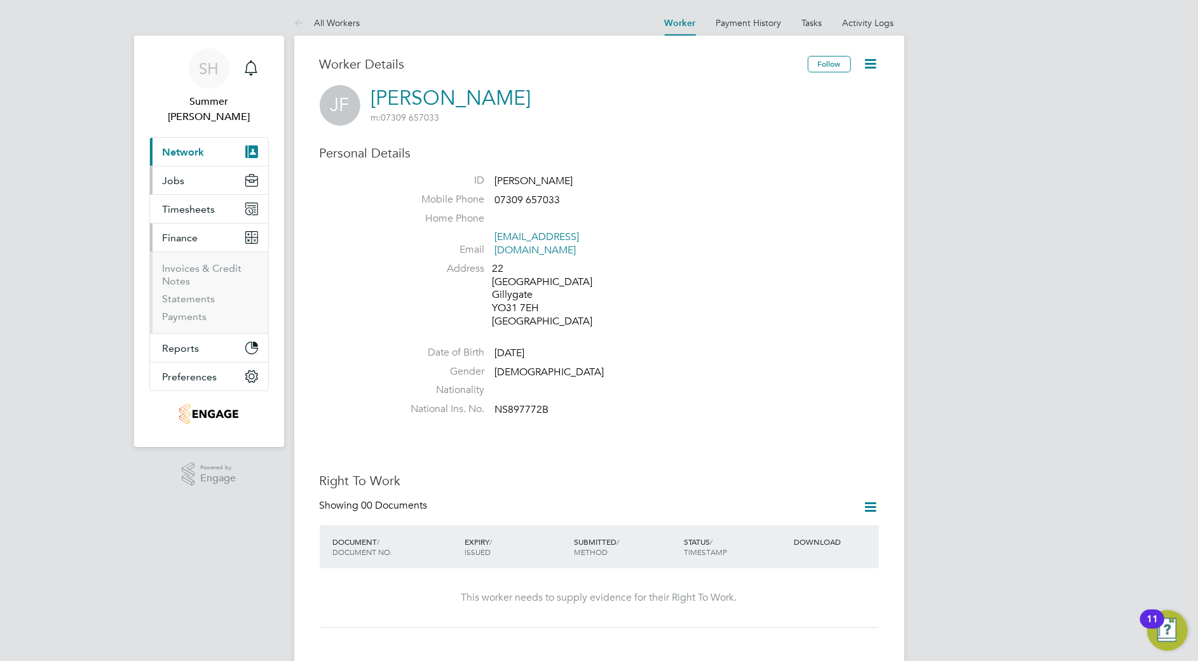
click at [196, 168] on button "Jobs" at bounding box center [209, 180] width 118 height 28
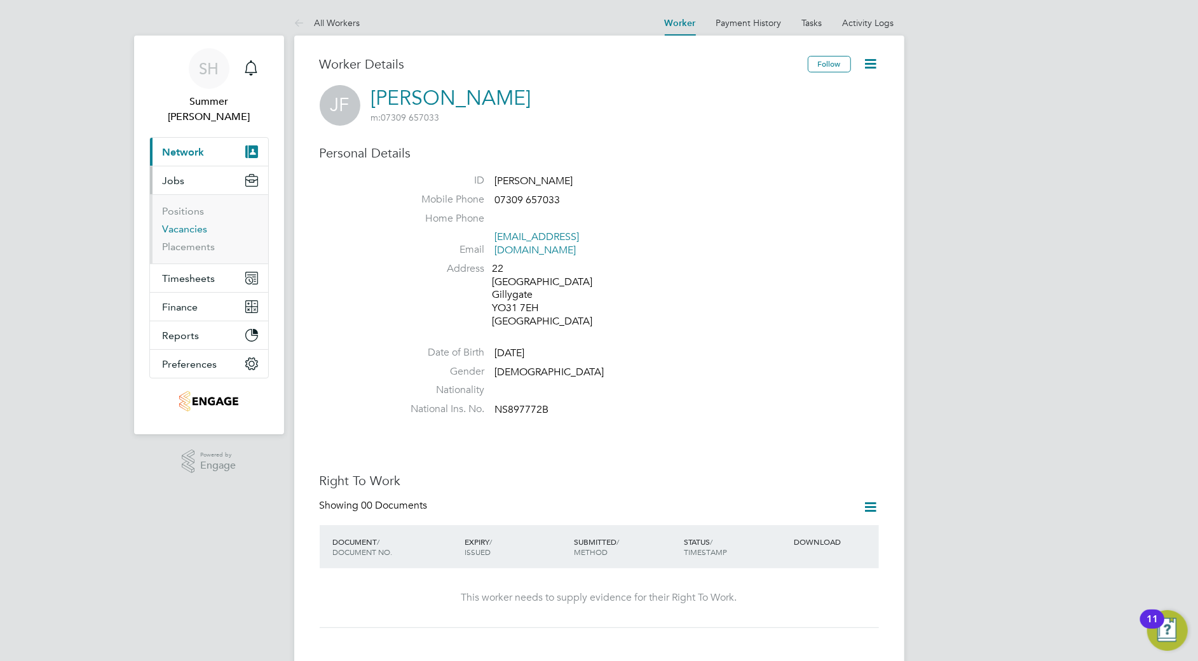
click at [179, 223] on link "Vacancies" at bounding box center [185, 229] width 45 height 12
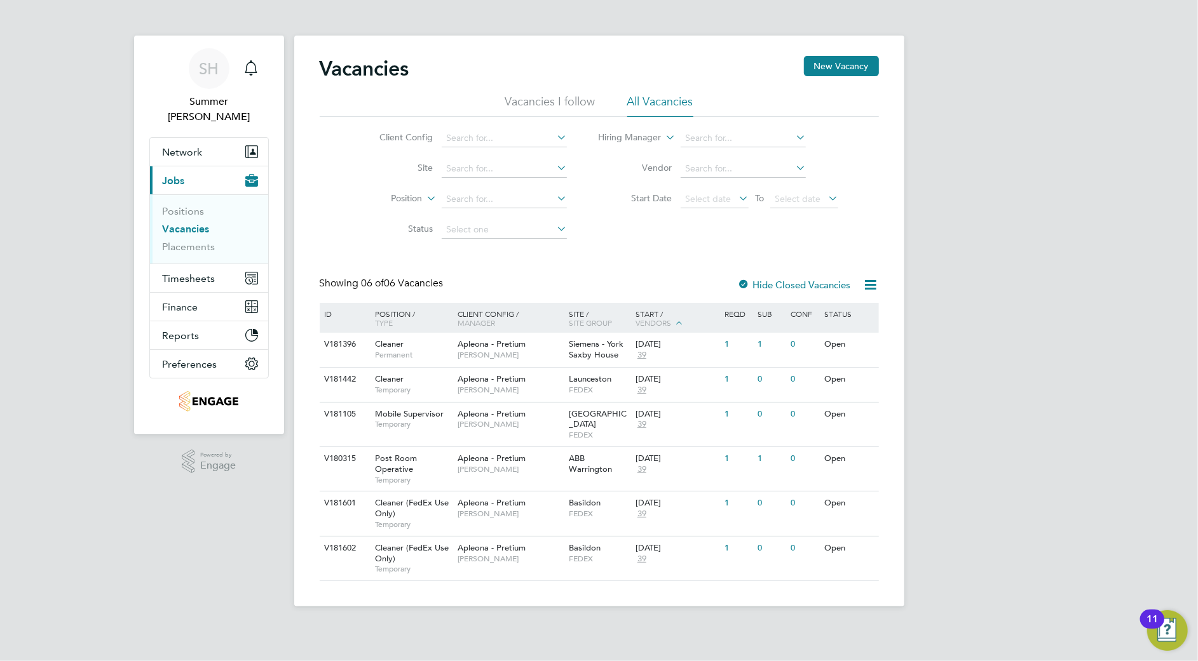
click at [558, 8] on app-barbie "Vacancies New Vacancy Vacancies I follow All Vacancies Client Config Site Posit…" at bounding box center [599, 303] width 610 height 607
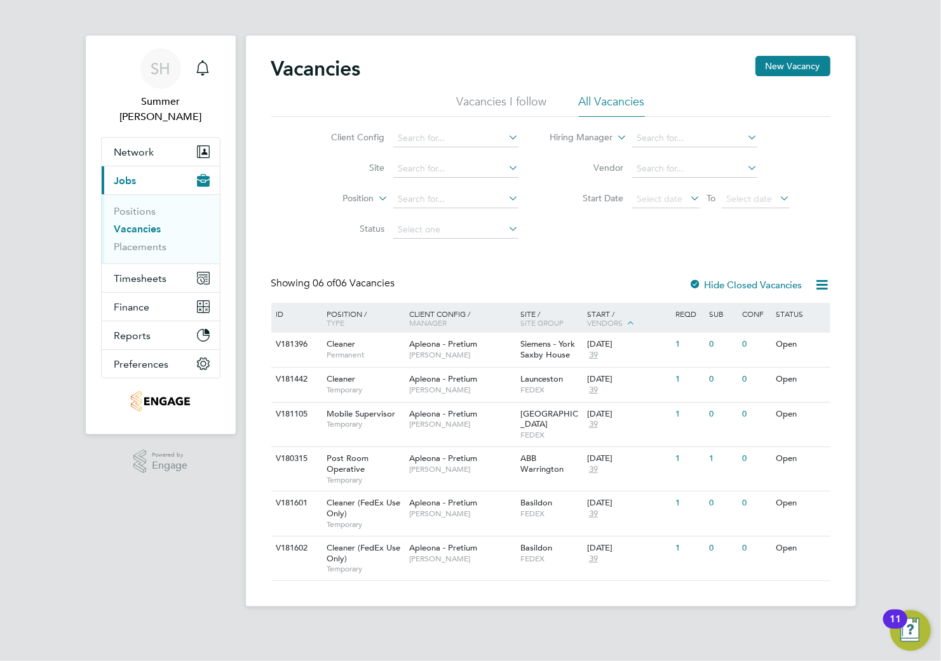
click at [130, 194] on ul "Positions Vacancies Placements" at bounding box center [161, 228] width 118 height 69
click at [137, 205] on link "Positions" at bounding box center [135, 211] width 42 height 12
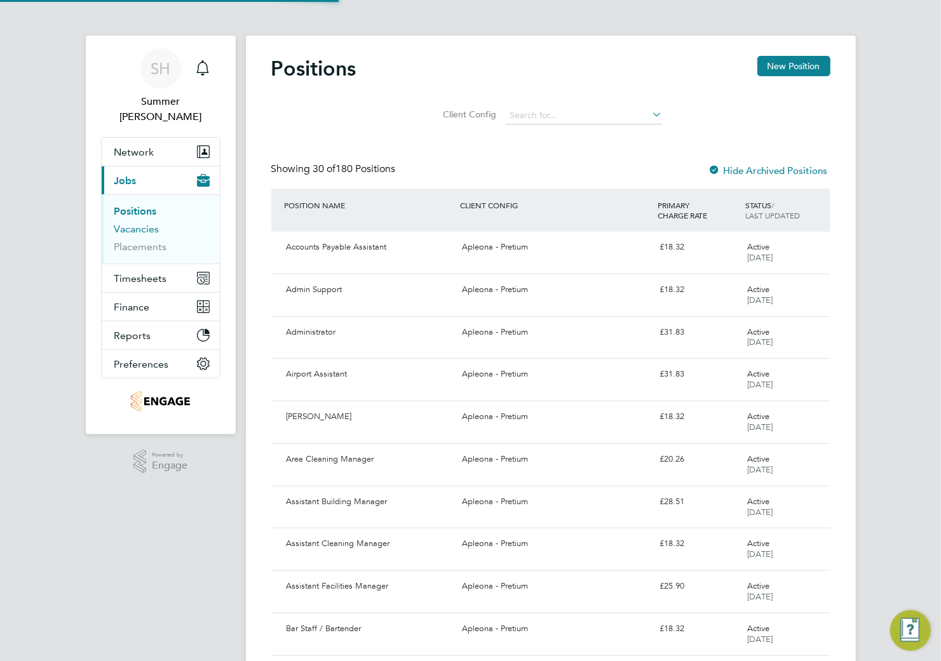
click at [146, 223] on link "Vacancies" at bounding box center [136, 229] width 45 height 12
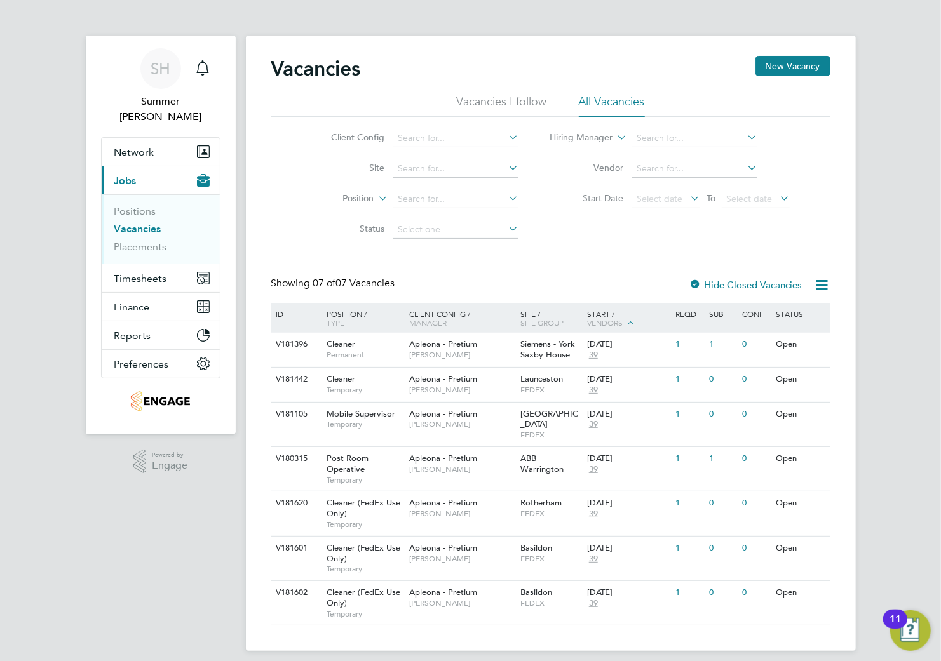
scroll to position [1, 0]
click at [466, 496] on span "Apleona - Pretium" at bounding box center [443, 501] width 68 height 11
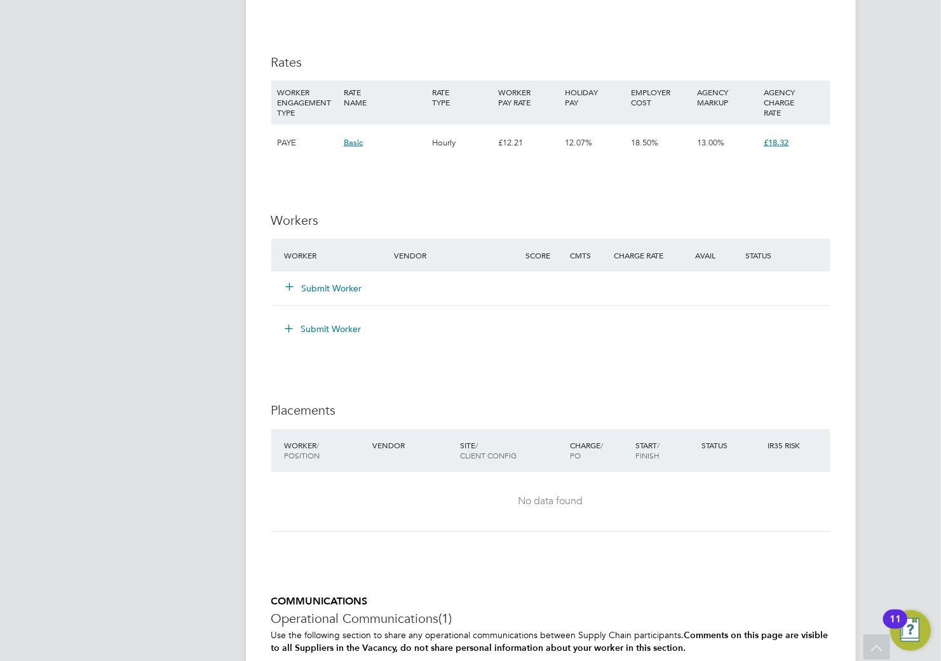
scroll to position [905, 0]
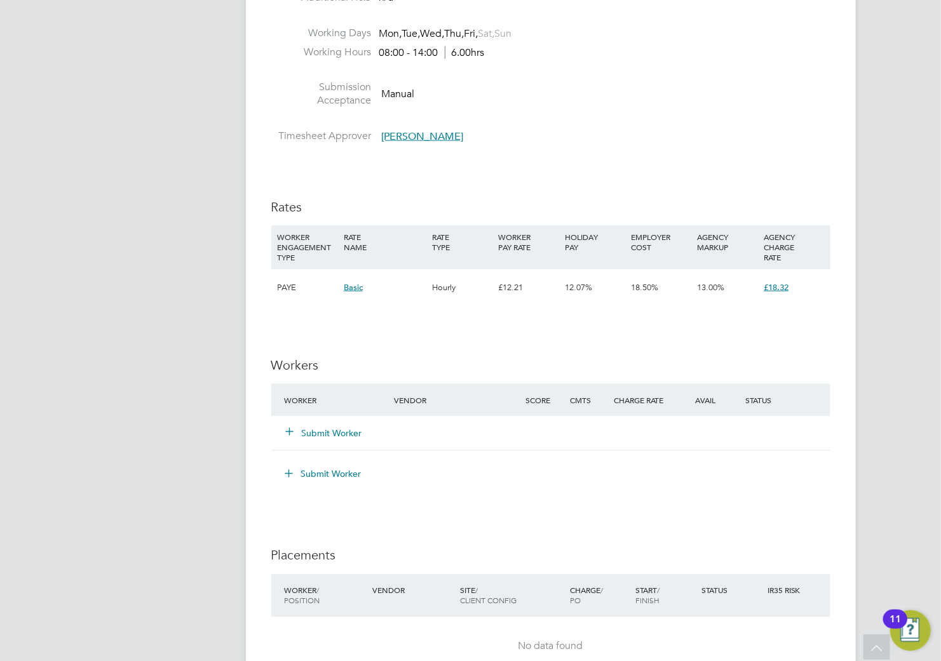
click at [336, 428] on button "Submit Worker" at bounding box center [325, 433] width 76 height 13
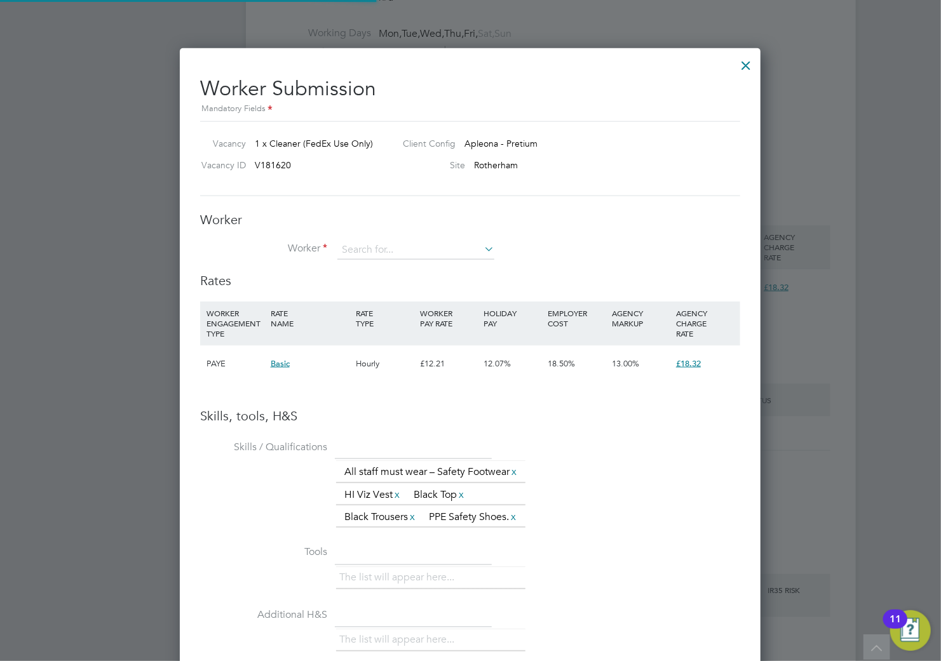
scroll to position [883, 582]
click at [416, 262] on li "Worker" at bounding box center [470, 257] width 540 height 32
click at [416, 252] on input at bounding box center [415, 250] width 157 height 19
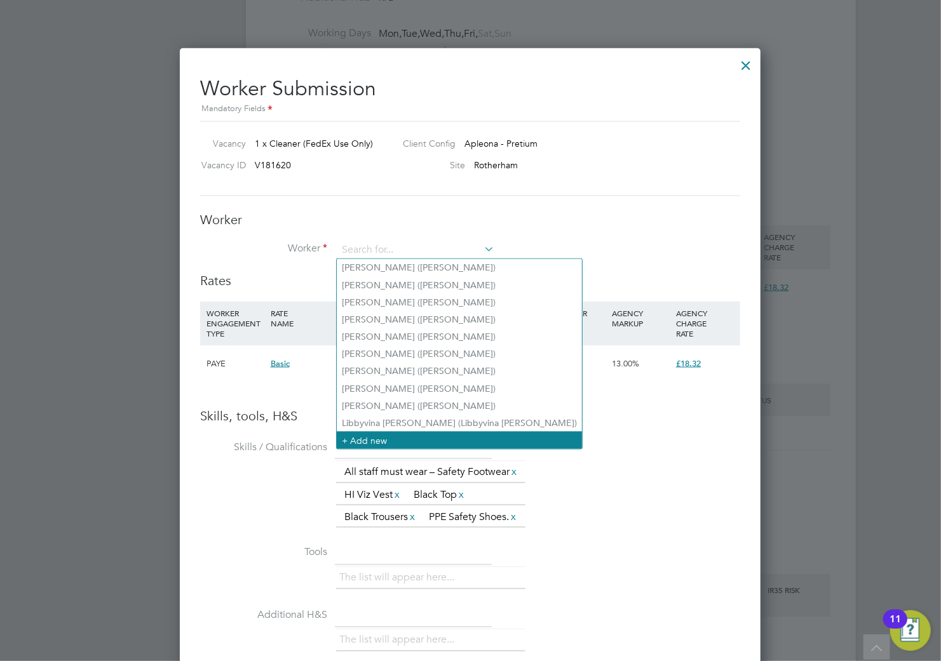
click at [452, 432] on li "+ Add new" at bounding box center [459, 440] width 245 height 17
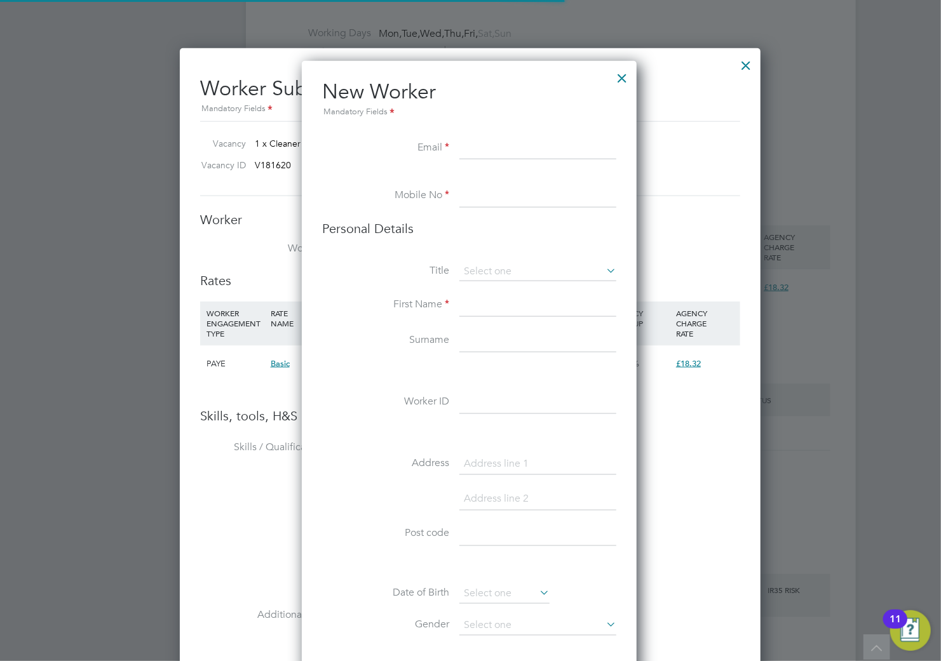
scroll to position [1076, 338]
click at [423, 258] on li "Personal Details" at bounding box center [469, 241] width 294 height 42
click at [499, 146] on input at bounding box center [537, 148] width 157 height 23
paste input "okerekei2005@yahoo.com"
type input "okerekei2005@yahoo.com"
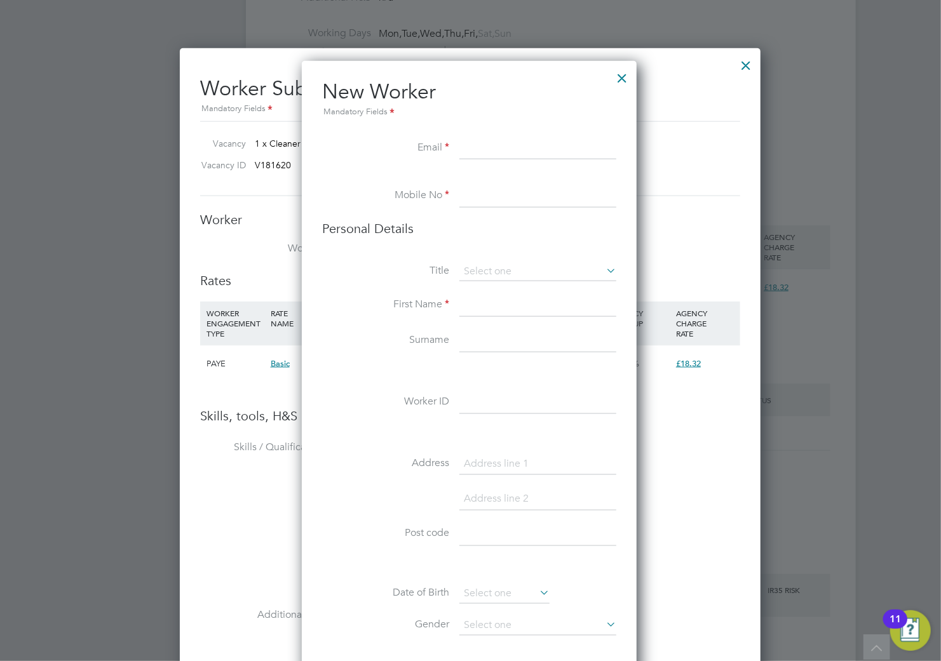
click at [384, 148] on div "All Vacancies Vacancy Activity Logs Vacancy Activity Logs All Vacancies Vacancy…" at bounding box center [551, 83] width 610 height 1957
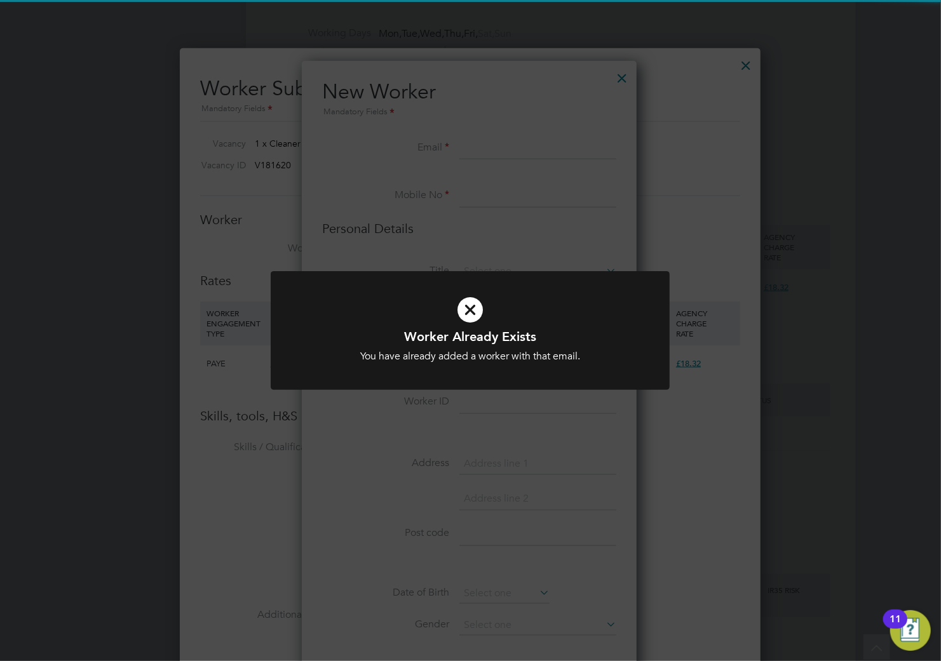
click at [455, 293] on icon at bounding box center [470, 310] width 330 height 50
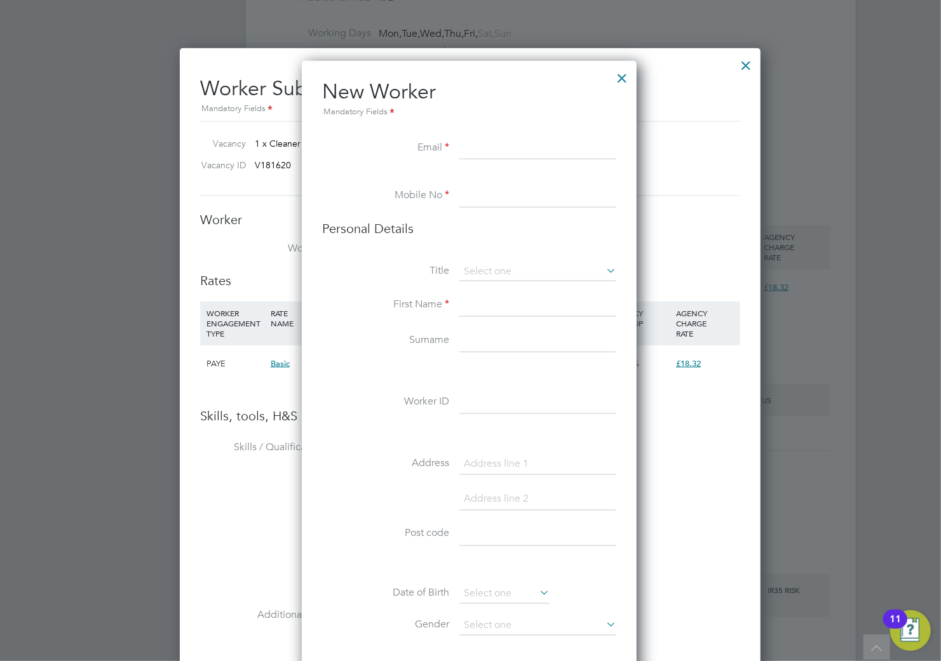
click at [488, 146] on input at bounding box center [537, 148] width 157 height 23
paste input "okerekei2005@yahoo.com"
type input "okerekei2005@yahoo.com"
click at [511, 240] on div "All Vacancies Vacancy Activity Logs Vacancy Activity Logs All Vacancies Vacancy…" at bounding box center [551, 83] width 610 height 1957
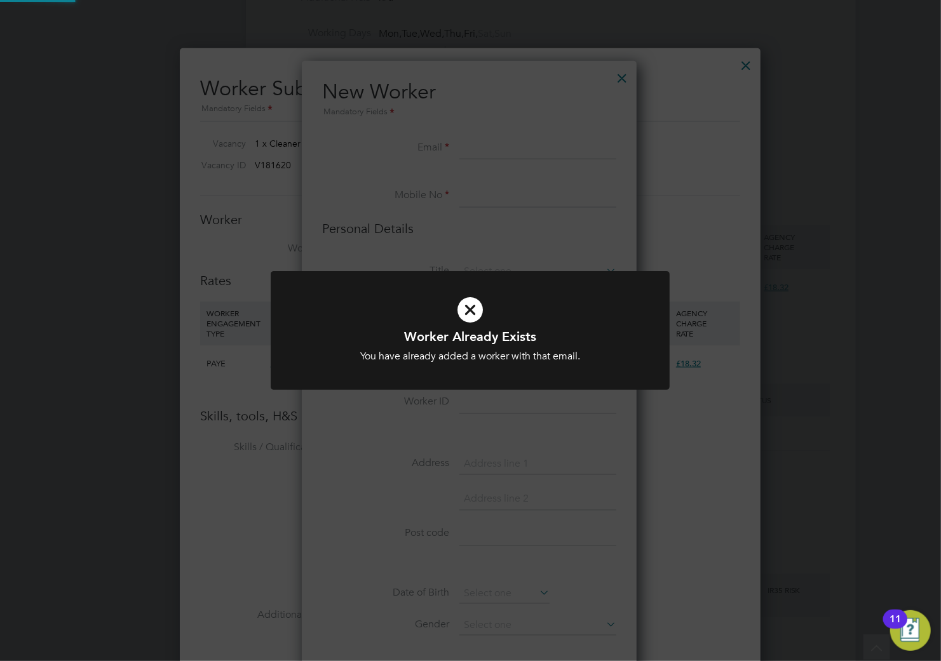
click at [465, 296] on icon at bounding box center [470, 310] width 330 height 50
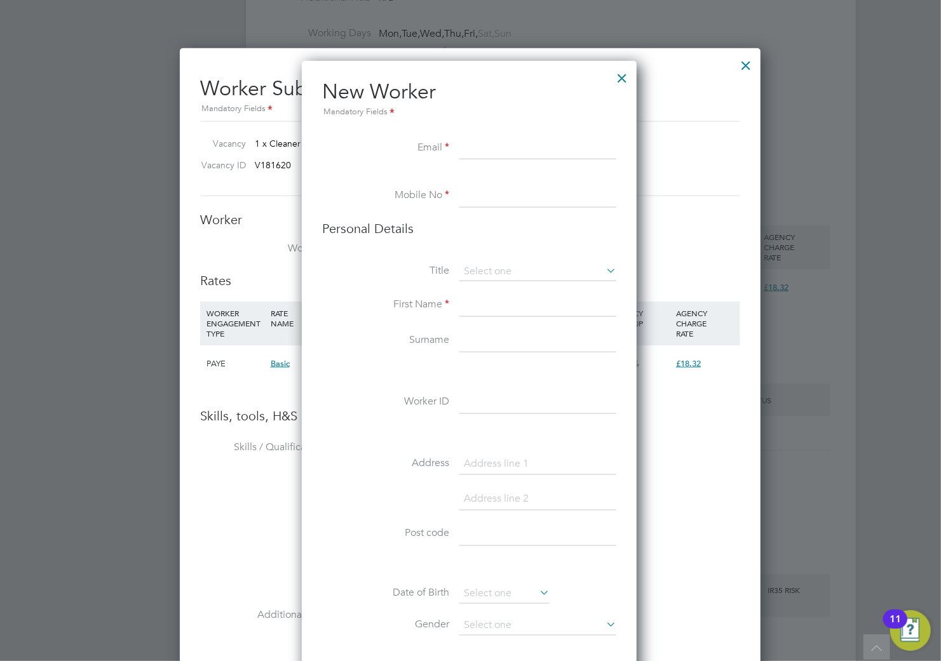
click at [633, 72] on div at bounding box center [622, 75] width 23 height 23
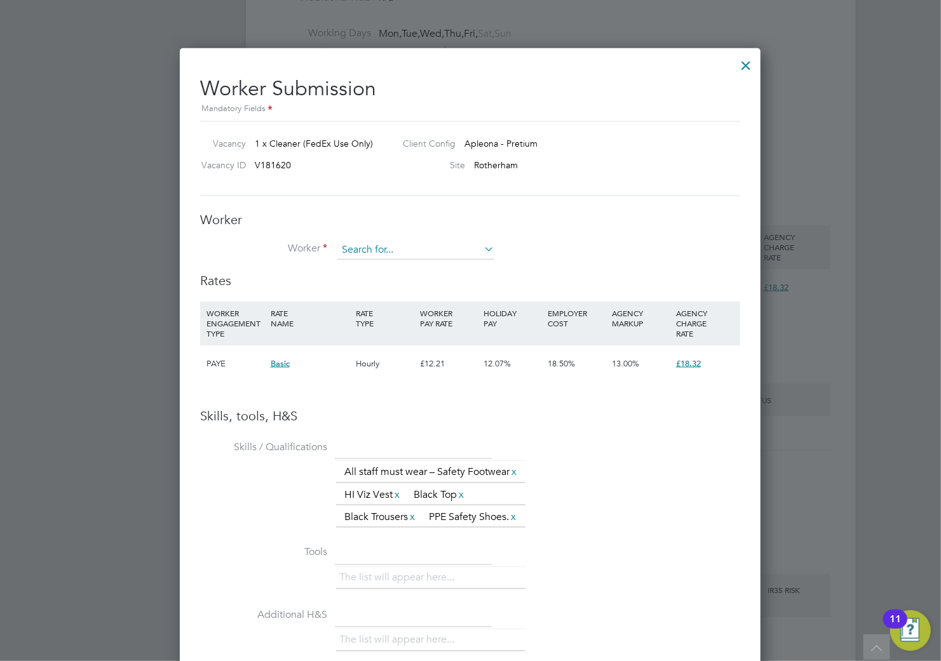
click at [399, 259] on div "All Vacancies Vacancy Activity Logs Vacancy Activity Logs All Vacancies Vacancy…" at bounding box center [551, 83] width 610 height 1957
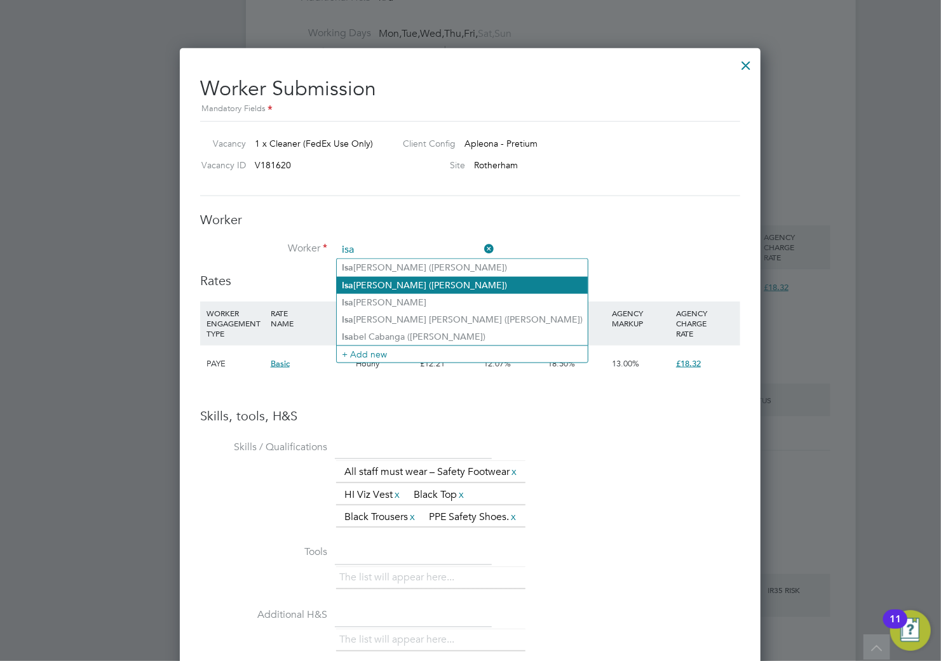
click at [413, 288] on li "Isa ac Okereke (Isaac Okereke)" at bounding box center [462, 285] width 251 height 17
type input "Isaac Okereke (Isaac Okereke)"
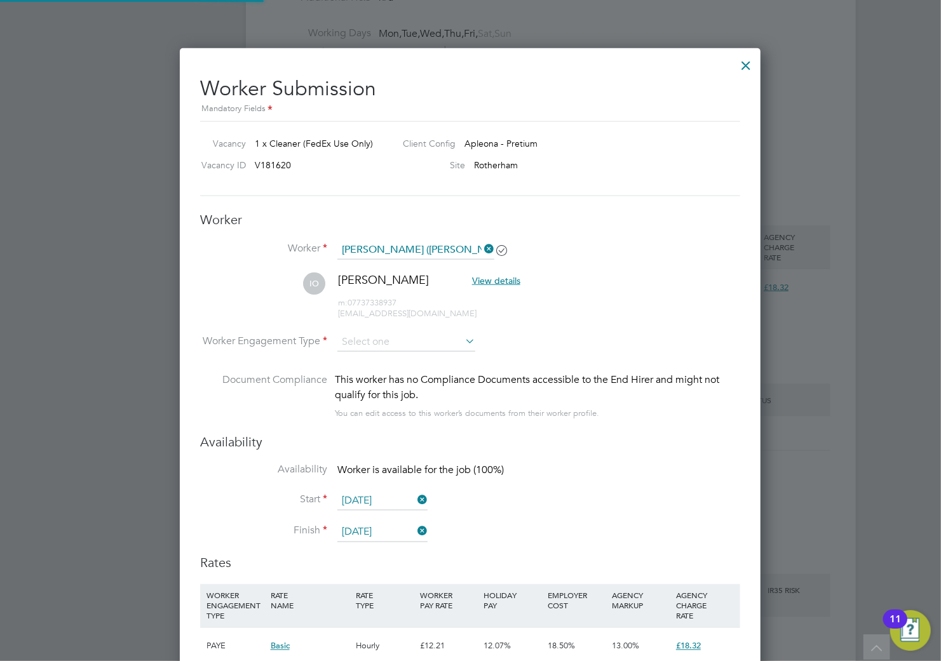
scroll to position [0, 0]
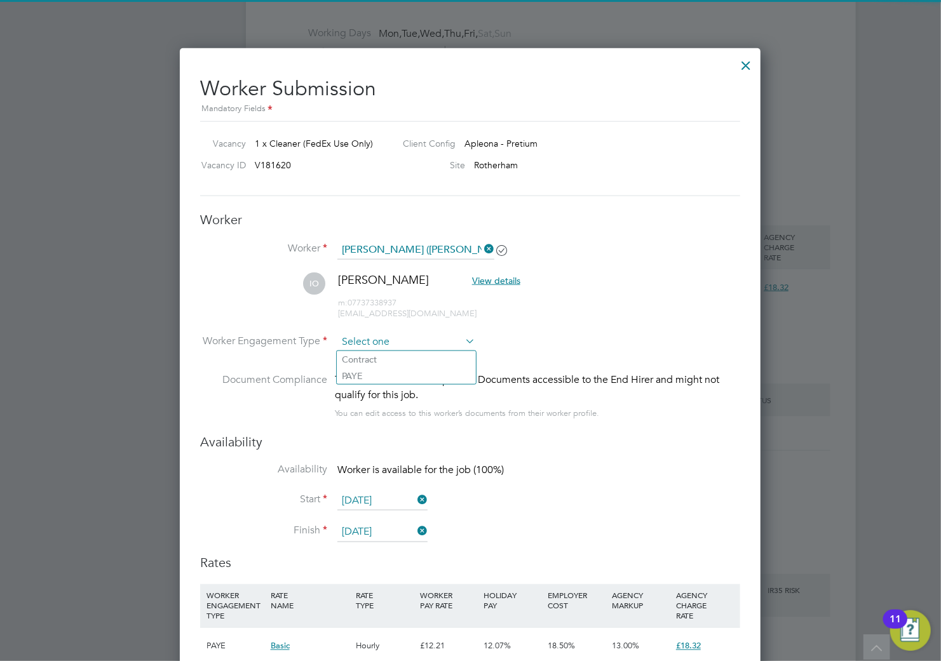
click at [392, 347] on input at bounding box center [406, 342] width 138 height 19
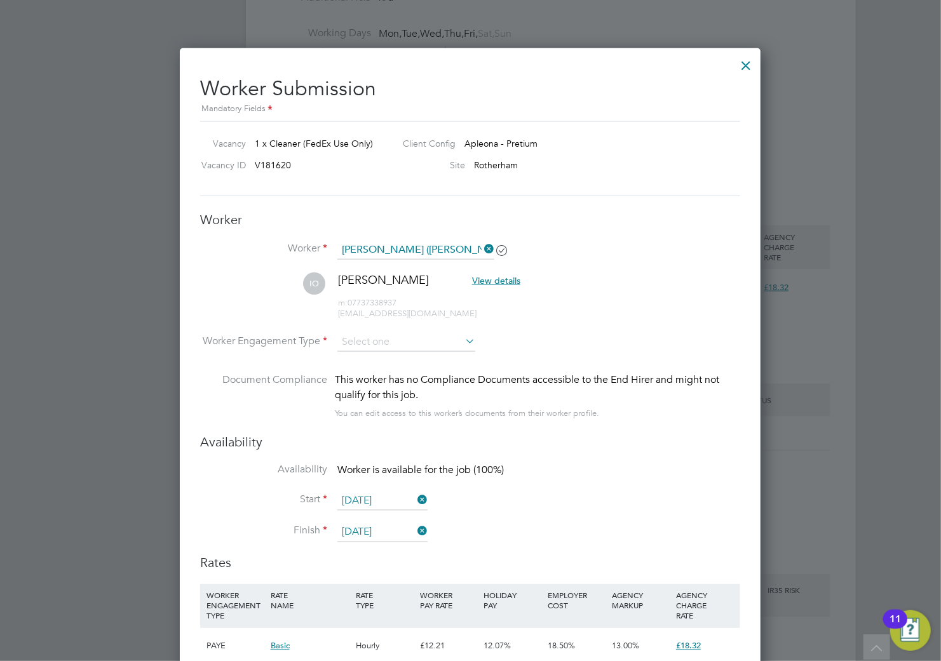
click at [395, 372] on li "PAYE" at bounding box center [406, 376] width 139 height 17
type input "PAYE"
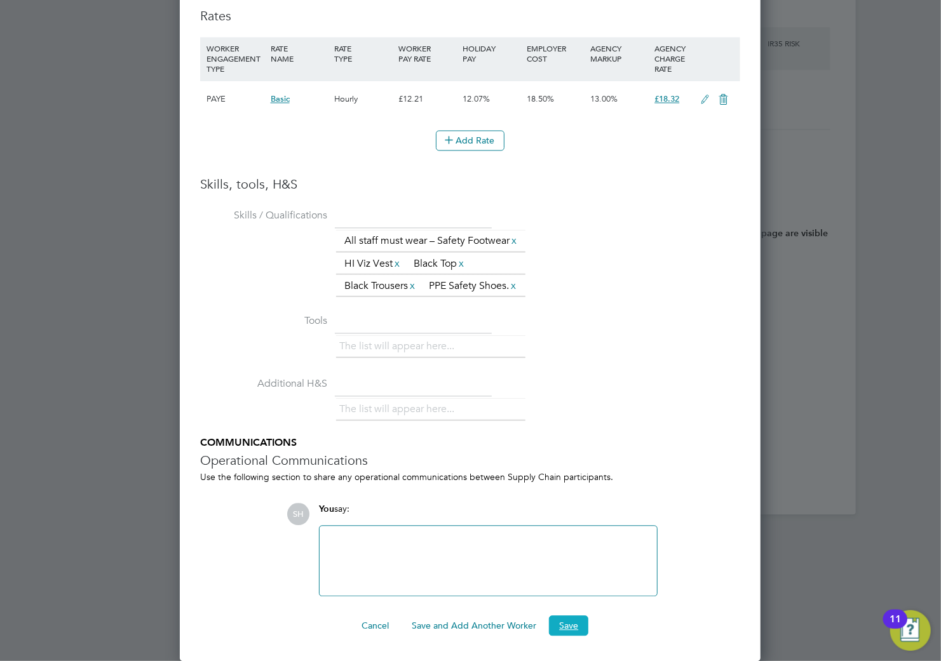
click at [572, 630] on button "Save" at bounding box center [568, 626] width 39 height 20
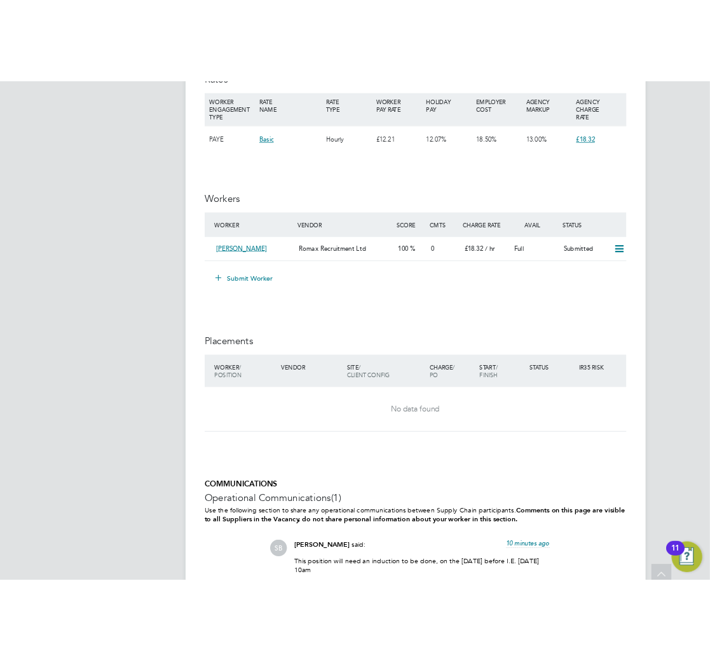
scroll to position [1325, 0]
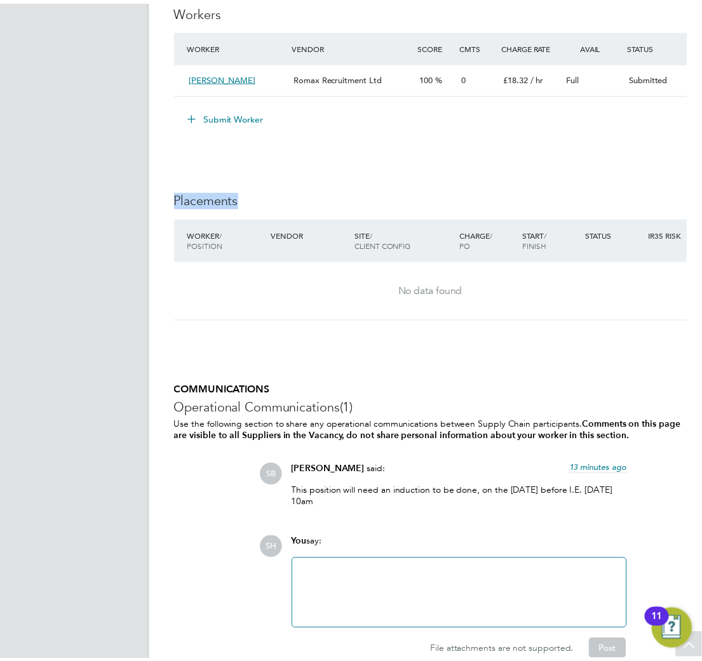
scroll to position [6, 6]
